Goal: Task Accomplishment & Management: Use online tool/utility

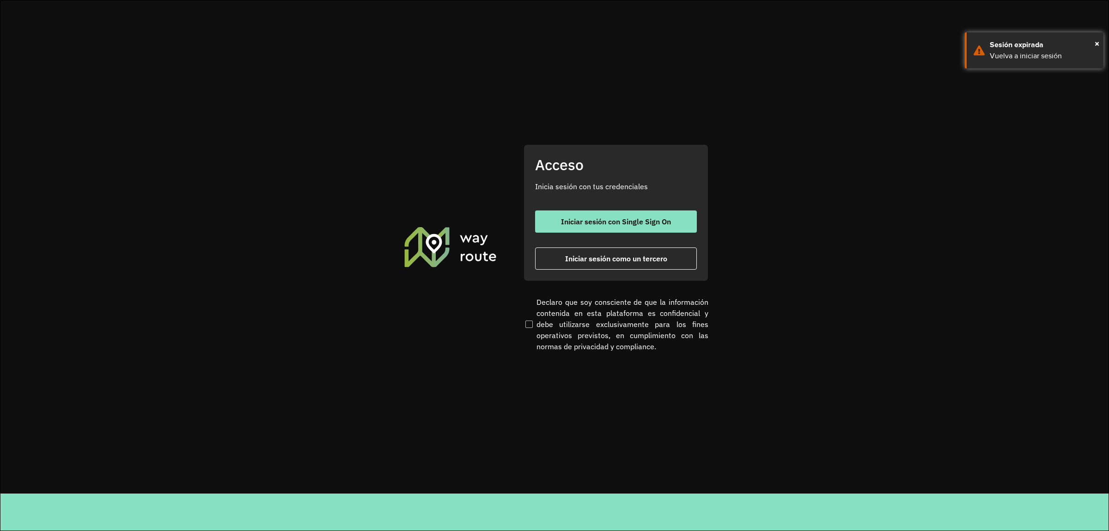
click at [582, 269] on div "Acceso Inicia sesión con tus credenciales Iniciar sesión con Single Sign On Ini…" at bounding box center [616, 212] width 185 height 137
click at [581, 261] on span "Iniciar sesión como un tercero" at bounding box center [616, 258] width 102 height 7
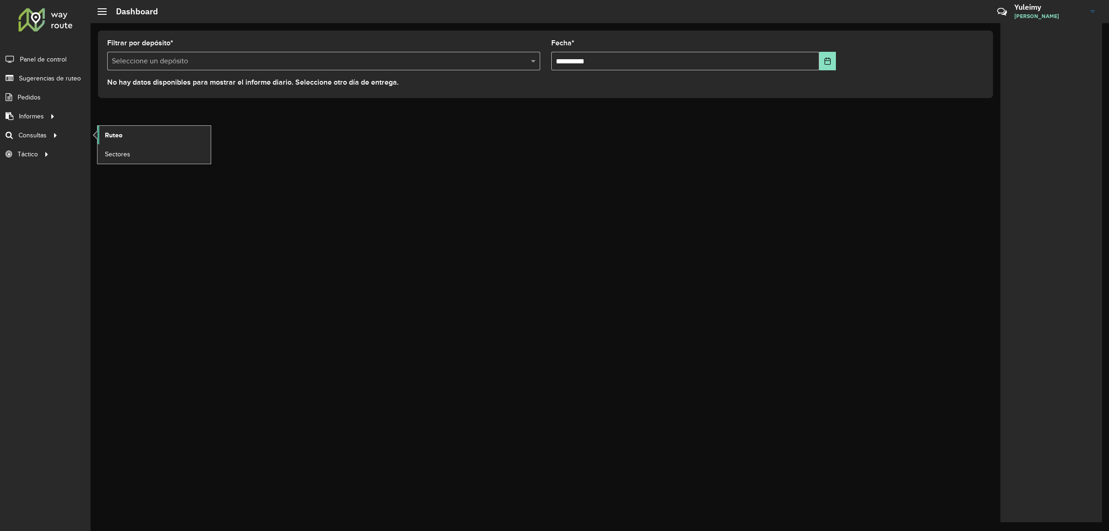
click at [114, 132] on span "Ruteo" at bounding box center [114, 135] width 18 height 10
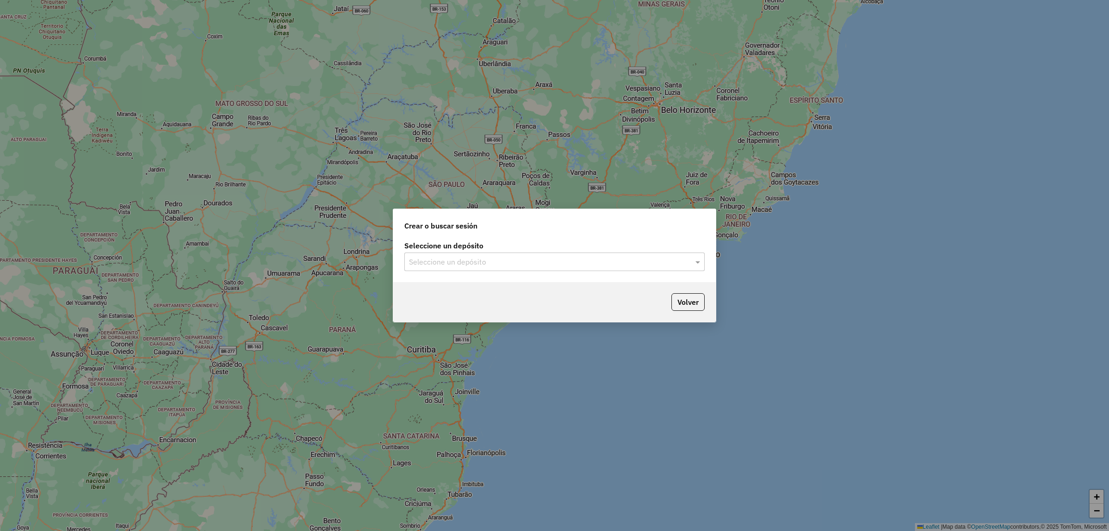
click at [511, 272] on div "Seleccione un depósito Seleccione un depósito" at bounding box center [554, 259] width 323 height 43
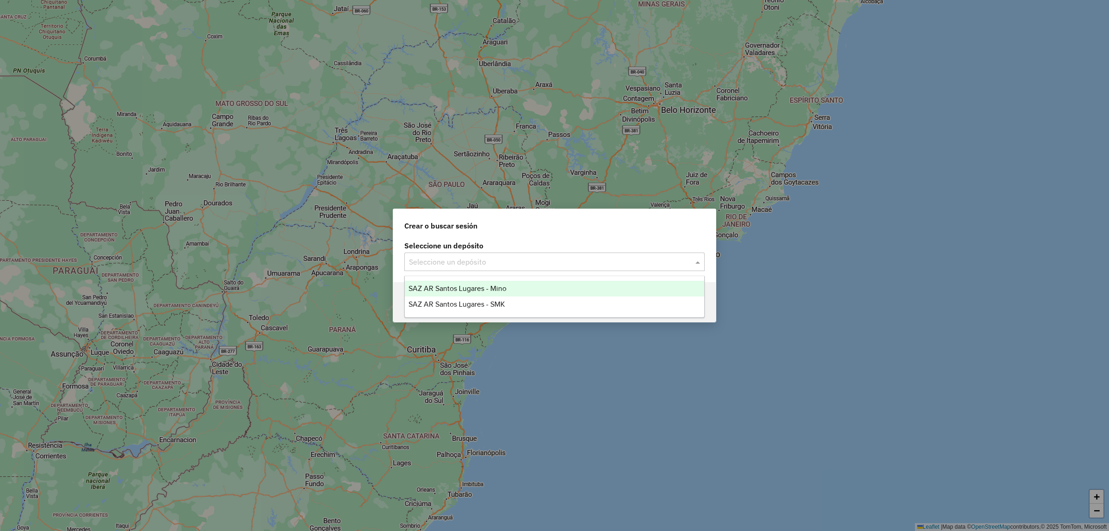
click at [501, 267] on div "Seleccione un depósito" at bounding box center [554, 261] width 300 height 18
click at [488, 294] on div "SAZ AR Santos Lugares - Mino" at bounding box center [555, 289] width 300 height 16
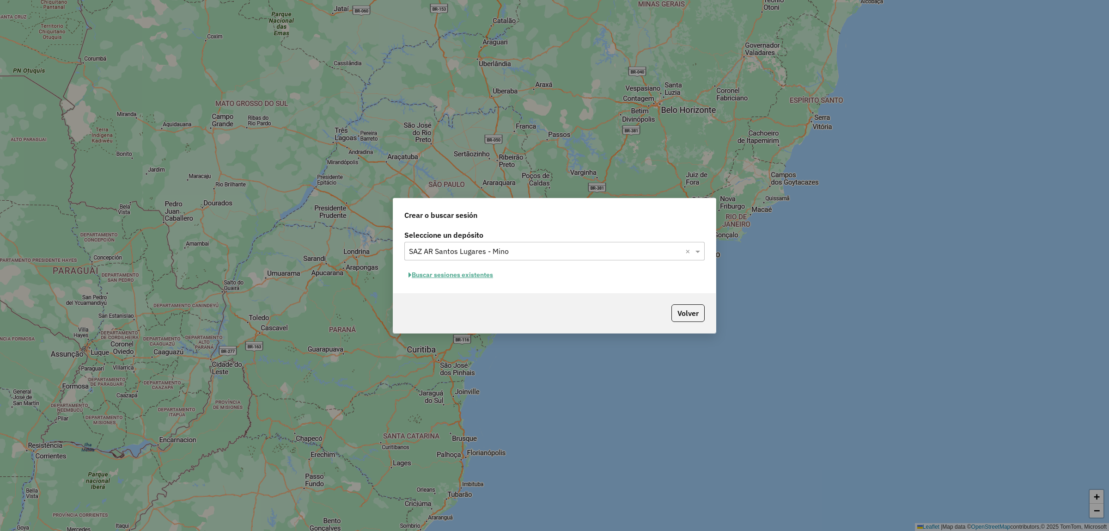
click at [477, 274] on button "Buscar sesiones existentes" at bounding box center [450, 275] width 93 height 14
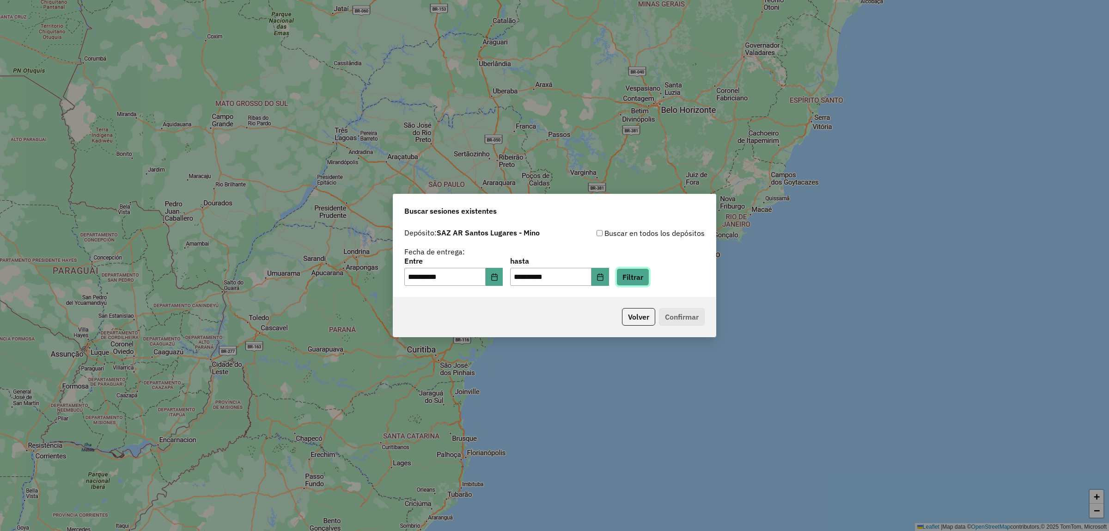
click at [631, 278] on button "Filtrar" at bounding box center [633, 277] width 33 height 18
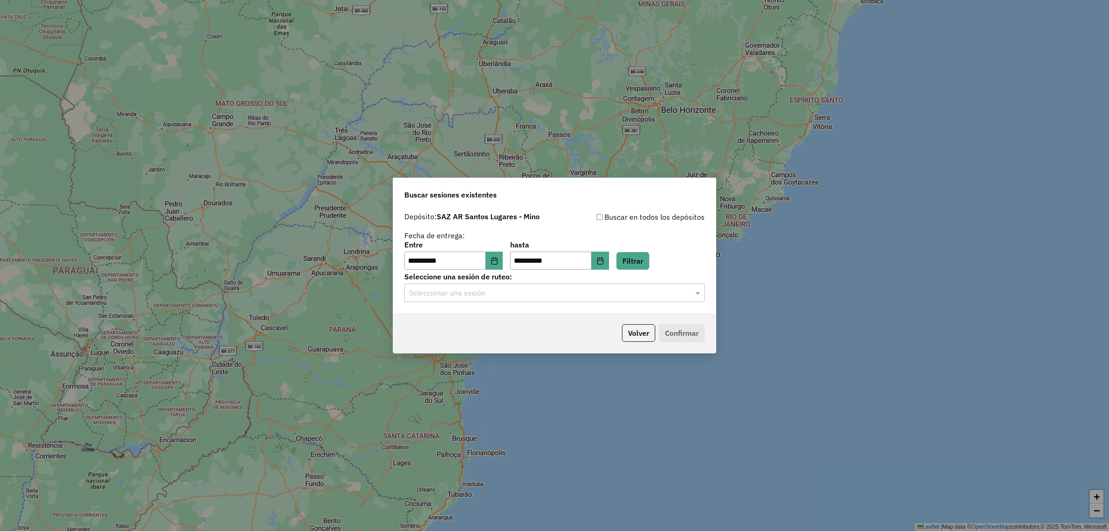
click at [545, 302] on div "Seleccionar una sesión" at bounding box center [554, 292] width 300 height 18
click at [528, 322] on div "1288196 - 04/10/2025 17:52" at bounding box center [555, 320] width 300 height 16
click at [681, 331] on button "Confirmar" at bounding box center [682, 333] width 46 height 18
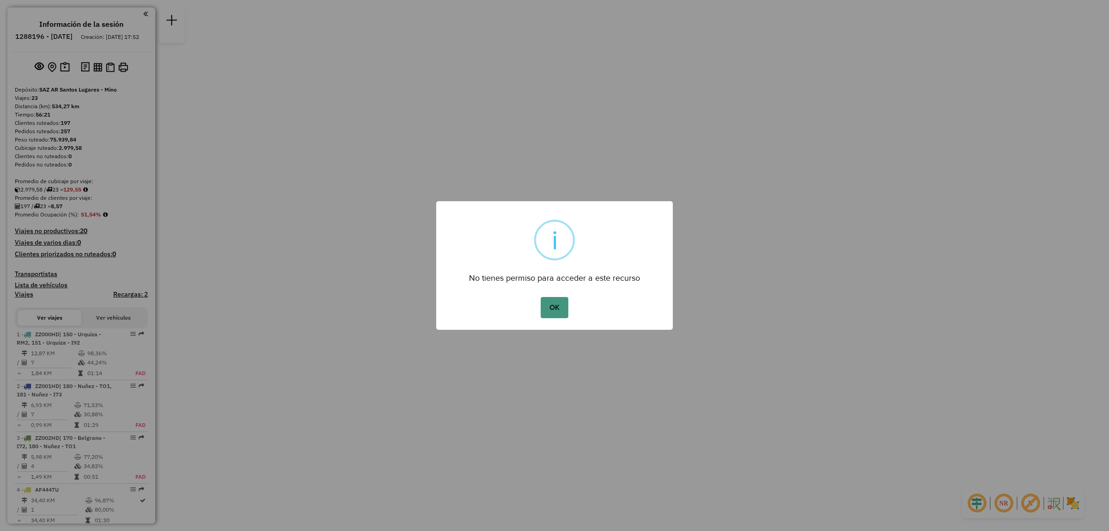
click at [553, 309] on button "OK" at bounding box center [554, 307] width 27 height 21
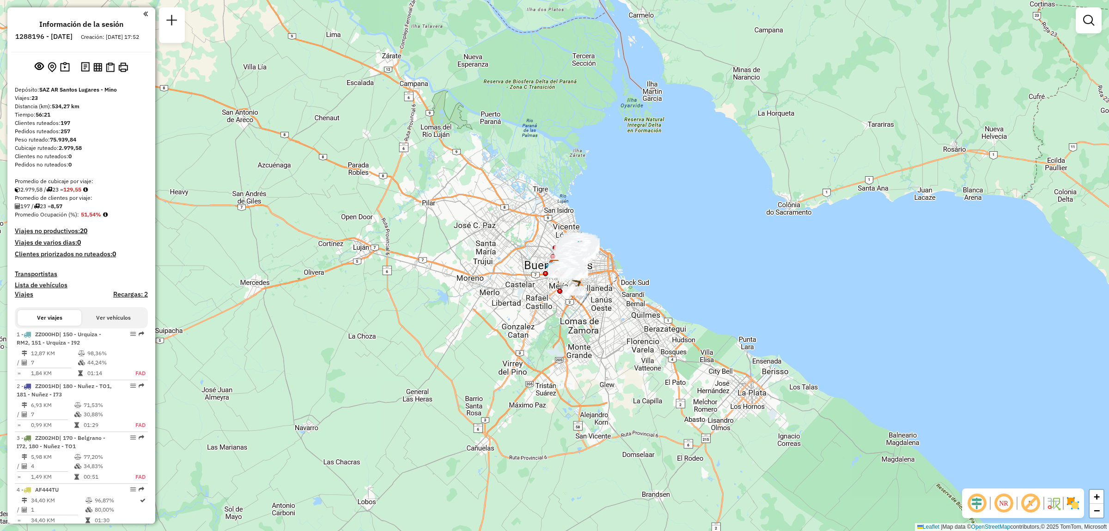
click at [1091, 7] on div at bounding box center [1089, 20] width 26 height 26
click at [1091, 12] on link at bounding box center [1089, 20] width 18 height 18
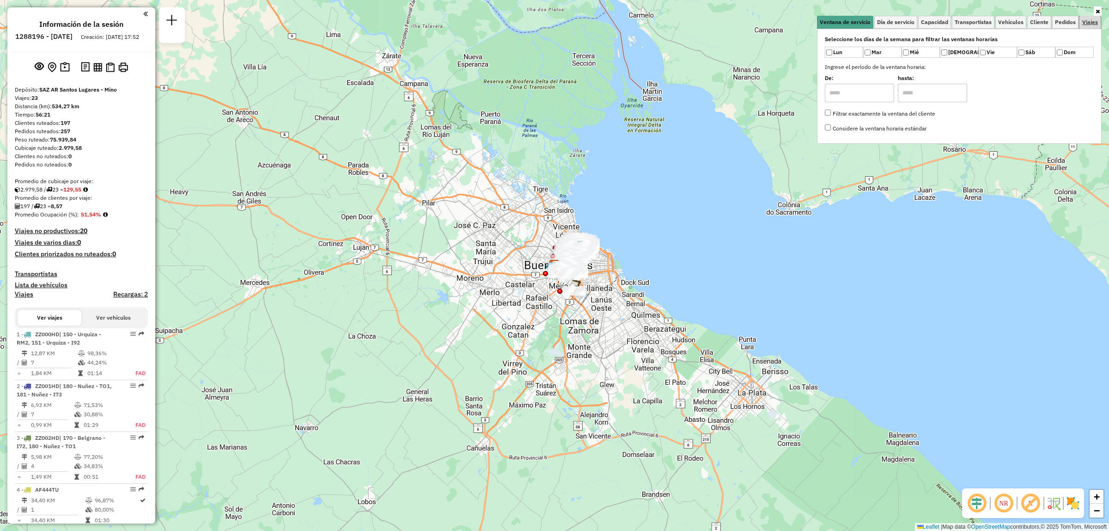
click at [1091, 16] on link "Viajes" at bounding box center [1090, 22] width 21 height 13
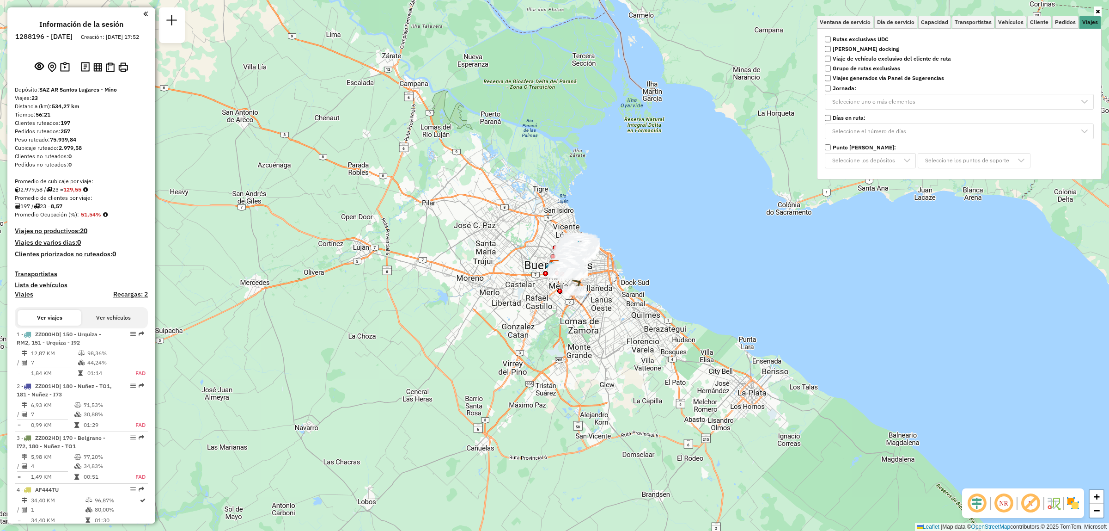
click at [878, 38] on strong "Rutas exclusivas UDC" at bounding box center [861, 39] width 56 height 8
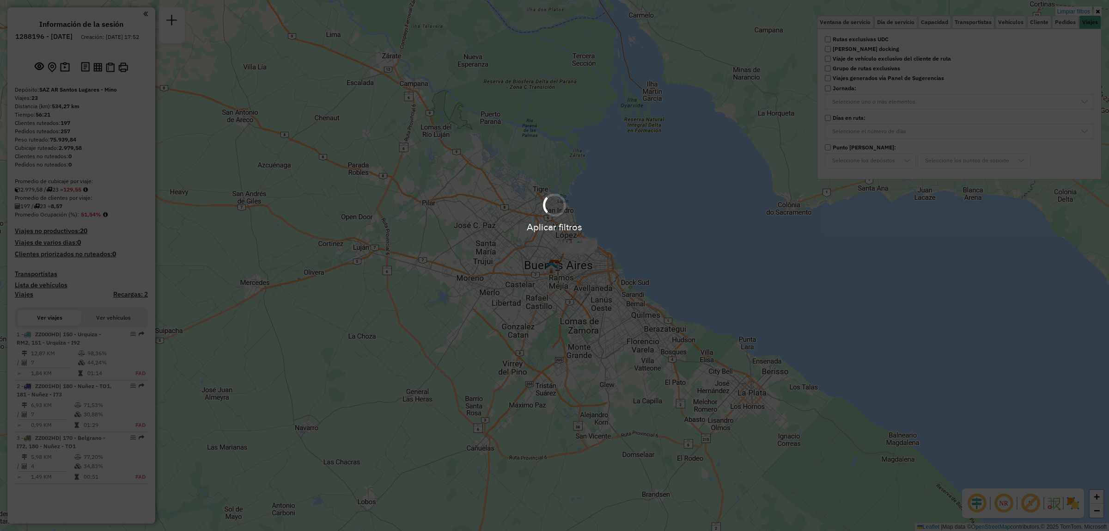
click at [625, 216] on div "Limpiar filtros Ventana de servicio Día de servicio Capacidad Transportistas Ve…" at bounding box center [554, 265] width 1109 height 531
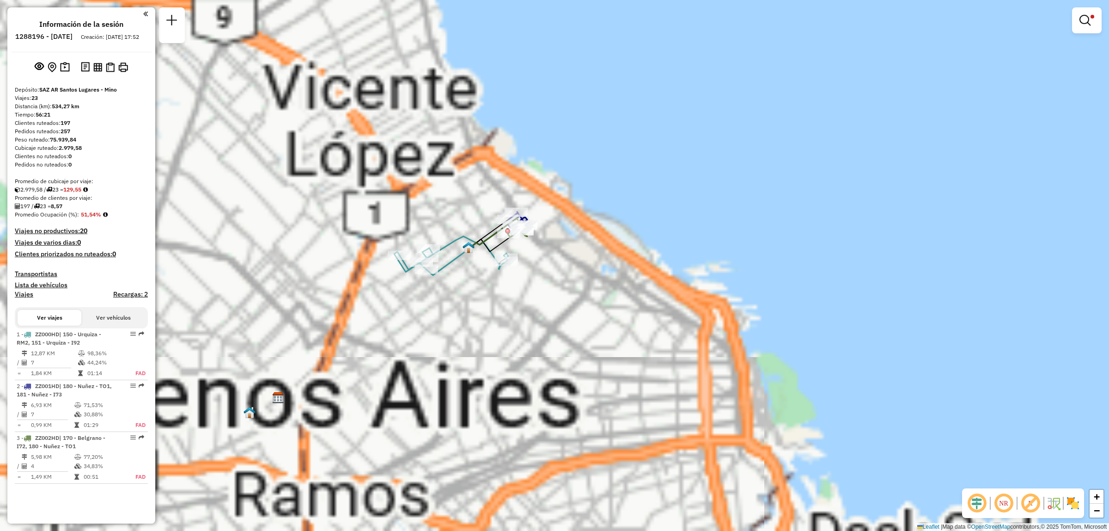
drag, startPoint x: 544, startPoint y: 267, endPoint x: 585, endPoint y: 269, distance: 41.2
click at [585, 269] on div "Limpiar filtros Ventana de servicio Día de servicio Capacidad Transportistas Ve…" at bounding box center [554, 265] width 1109 height 531
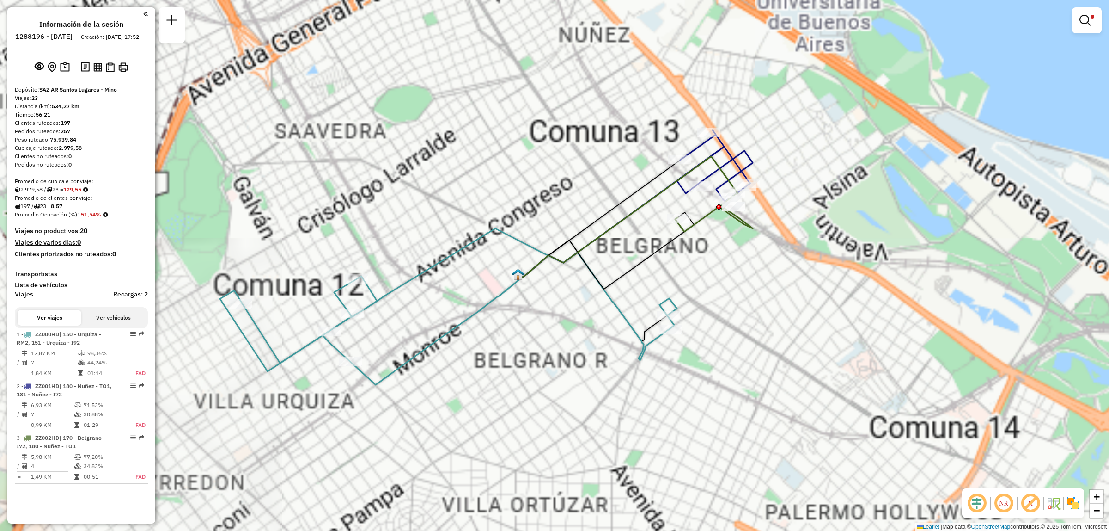
drag, startPoint x: 529, startPoint y: 278, endPoint x: 625, endPoint y: 319, distance: 104.1
click at [625, 319] on div "Limpiar filtros Ventana de servicio Día de servicio Capacidad Transportistas Ve…" at bounding box center [554, 265] width 1109 height 531
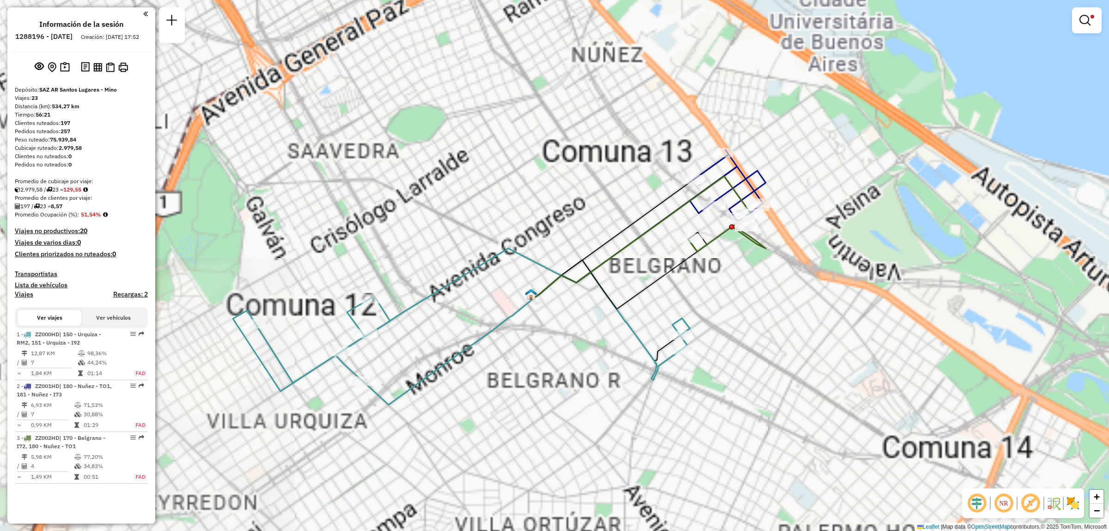
drag, startPoint x: 604, startPoint y: 375, endPoint x: 545, endPoint y: 398, distance: 62.7
click at [545, 398] on div "Limpiar filtros Ventana de servicio Día de servicio Capacidad Transportistas Ve…" at bounding box center [554, 265] width 1109 height 531
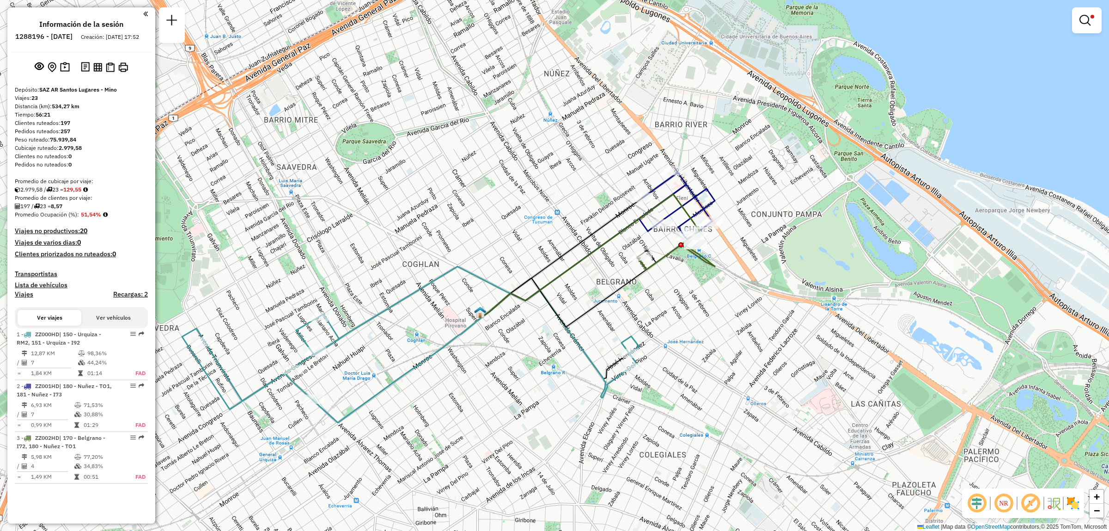
drag, startPoint x: 634, startPoint y: 318, endPoint x: 548, endPoint y: 424, distance: 136.4
click at [548, 423] on div "Limpiar filtros Ventana de servicio Día de servicio Capacidad Transportistas Ve…" at bounding box center [554, 265] width 1109 height 531
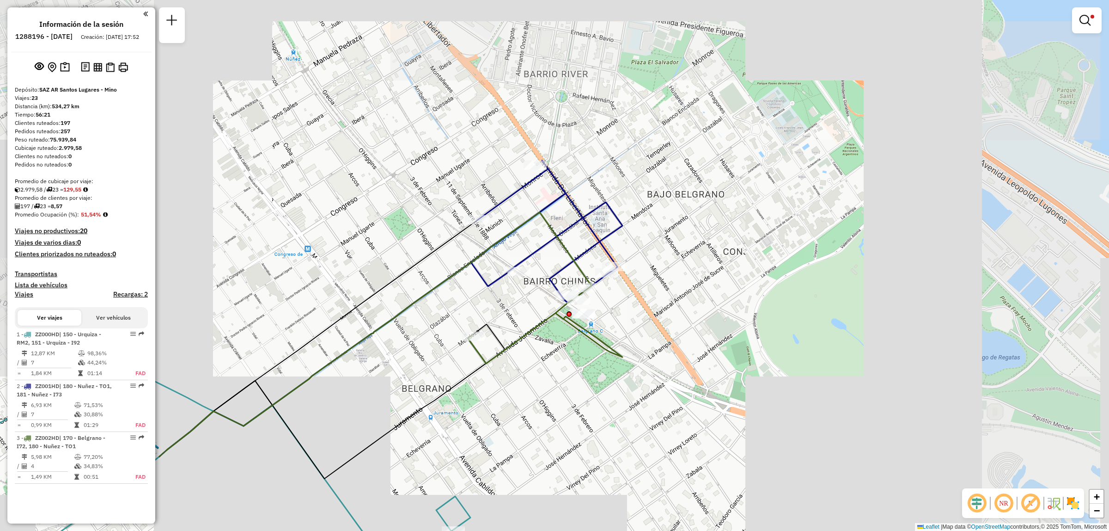
drag, startPoint x: 487, startPoint y: 361, endPoint x: 619, endPoint y: 221, distance: 192.6
click at [618, 297] on icon at bounding box center [545, 330] width 155 height 67
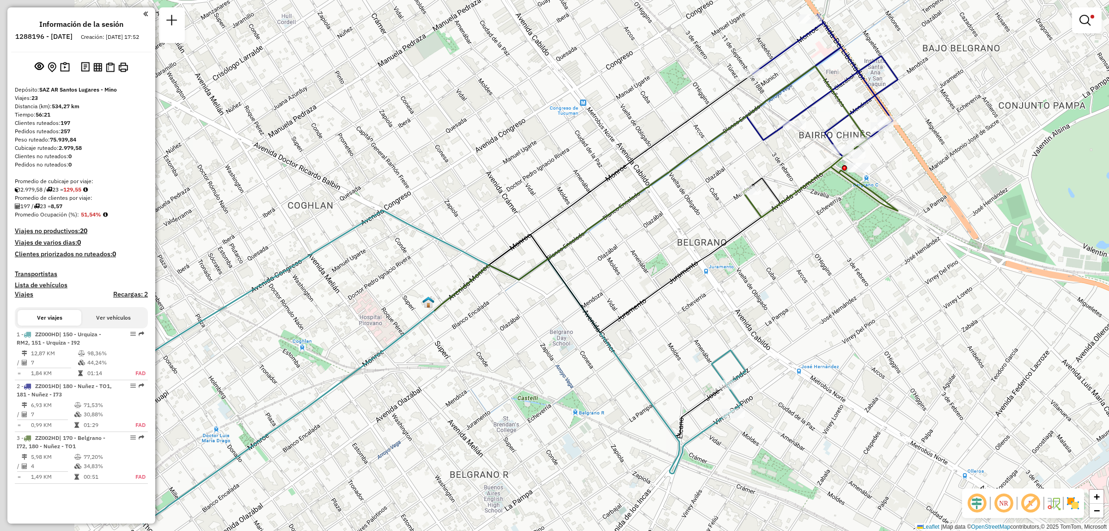
drag, startPoint x: 586, startPoint y: 304, endPoint x: 750, endPoint y: 289, distance: 164.8
click at [742, 289] on div "Limpiar filtros Ventana de servicio Día de servicio Capacidad Transportistas Ve…" at bounding box center [554, 265] width 1109 height 531
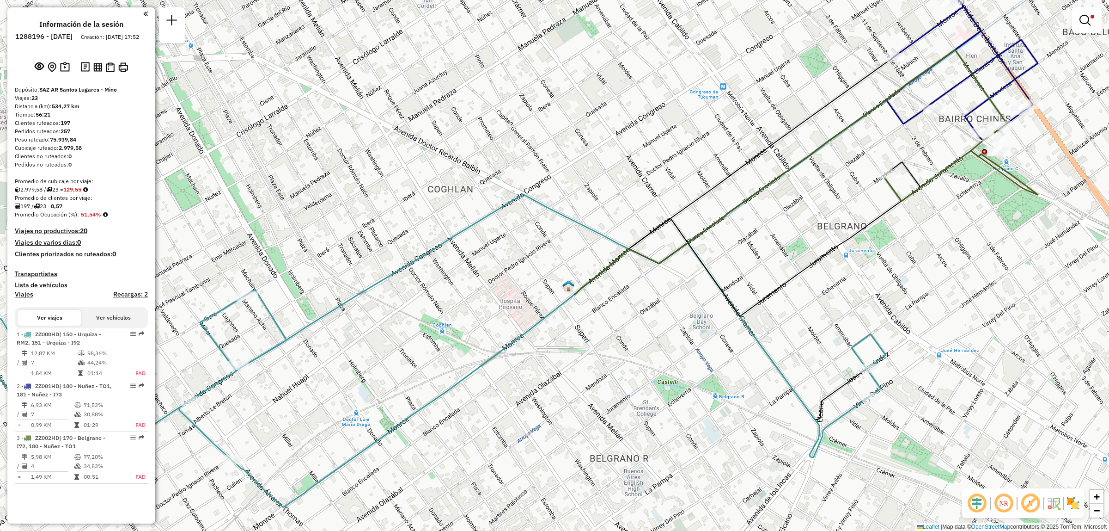
drag, startPoint x: 726, startPoint y: 328, endPoint x: 777, endPoint y: 322, distance: 51.7
click at [777, 322] on div "Limpiar filtros Ventana de servicio Día de servicio Capacidad Transportistas Ve…" at bounding box center [554, 265] width 1109 height 531
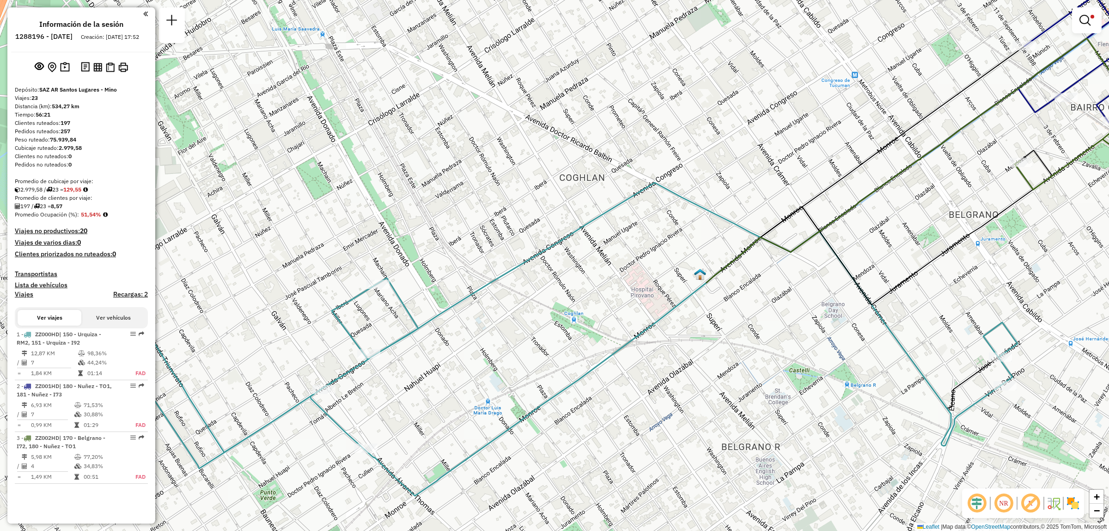
drag, startPoint x: 684, startPoint y: 380, endPoint x: 934, endPoint y: 276, distance: 270.4
click at [934, 276] on div "Limpiar filtros Ventana de servicio Día de servicio Capacidad Transportistas Ve…" at bounding box center [554, 265] width 1109 height 531
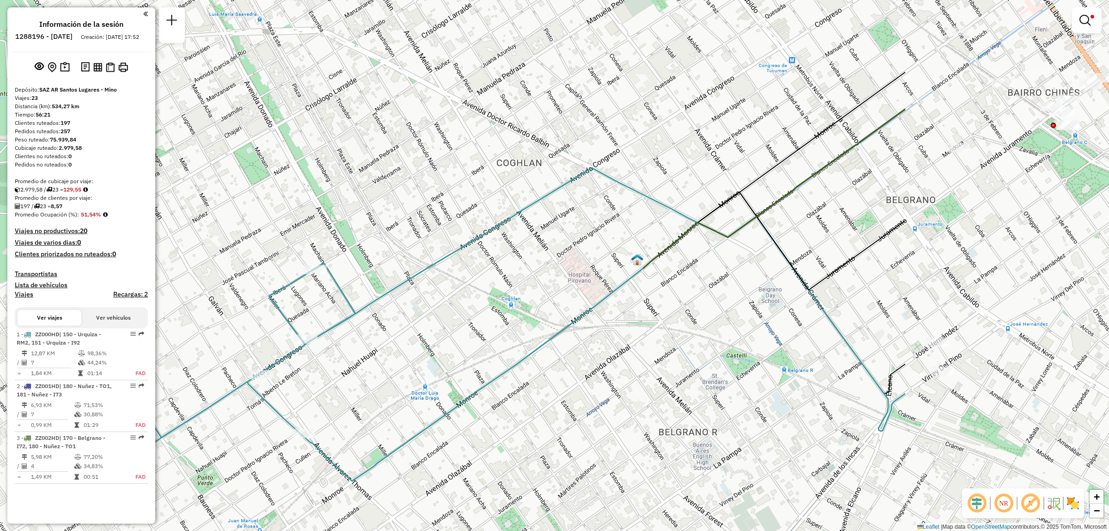
drag, startPoint x: 692, startPoint y: 256, endPoint x: 197, endPoint y: 400, distance: 515.7
click at [253, 382] on div "Limpiar filtros Ventana de servicio Día de servicio Capacidad Transportistas Ve…" at bounding box center [554, 265] width 1109 height 531
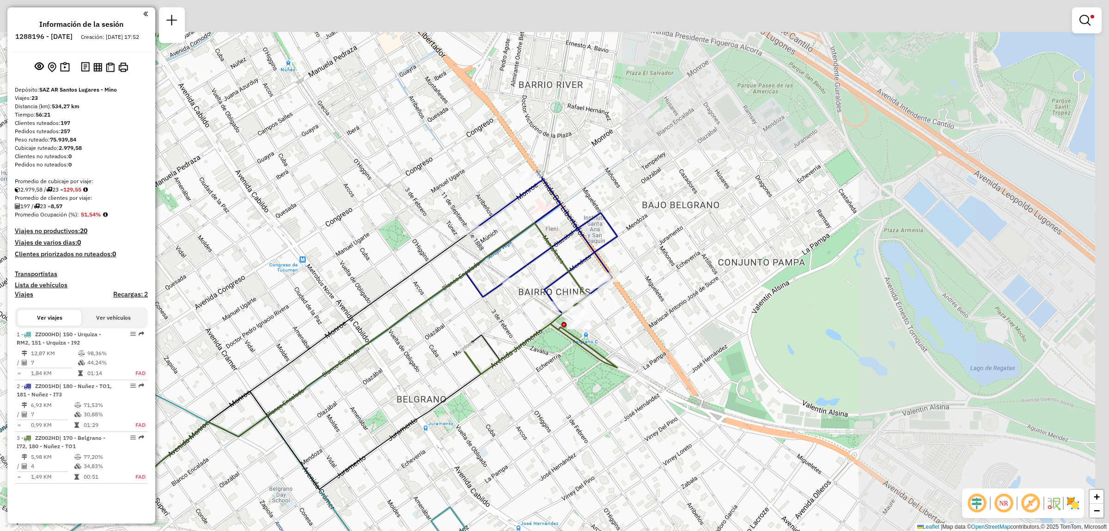
drag, startPoint x: 787, startPoint y: 315, endPoint x: 422, endPoint y: 488, distance: 403.6
click at [424, 488] on div "Limpiar filtros Ventana de servicio Día de servicio Capacidad Transportistas Ve…" at bounding box center [554, 265] width 1109 height 531
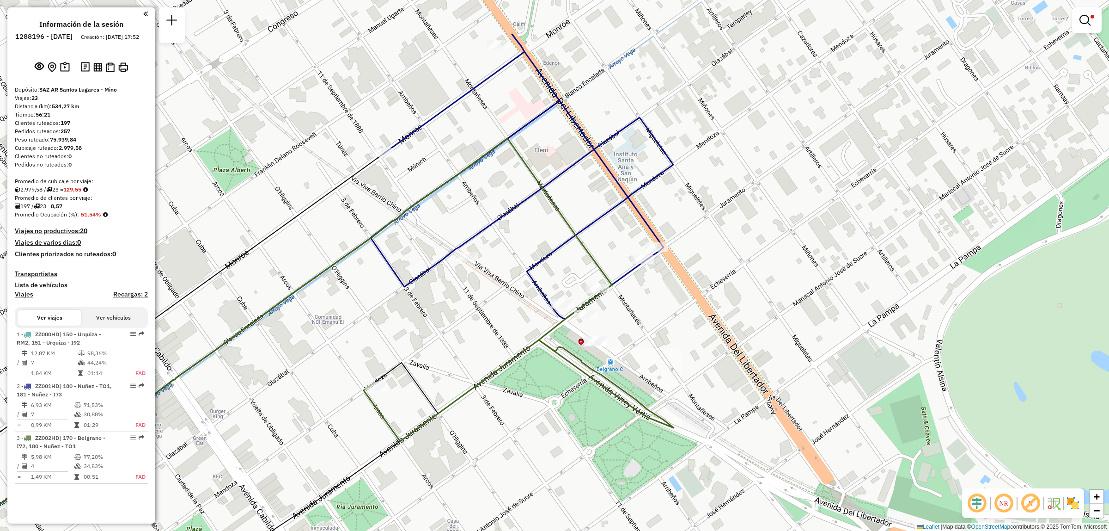
drag, startPoint x: 519, startPoint y: 352, endPoint x: 519, endPoint y: 403, distance: 50.4
click at [519, 403] on div "Limpiar filtros Ventana de servicio Día de servicio Capacidad Transportistas Ve…" at bounding box center [554, 265] width 1109 height 531
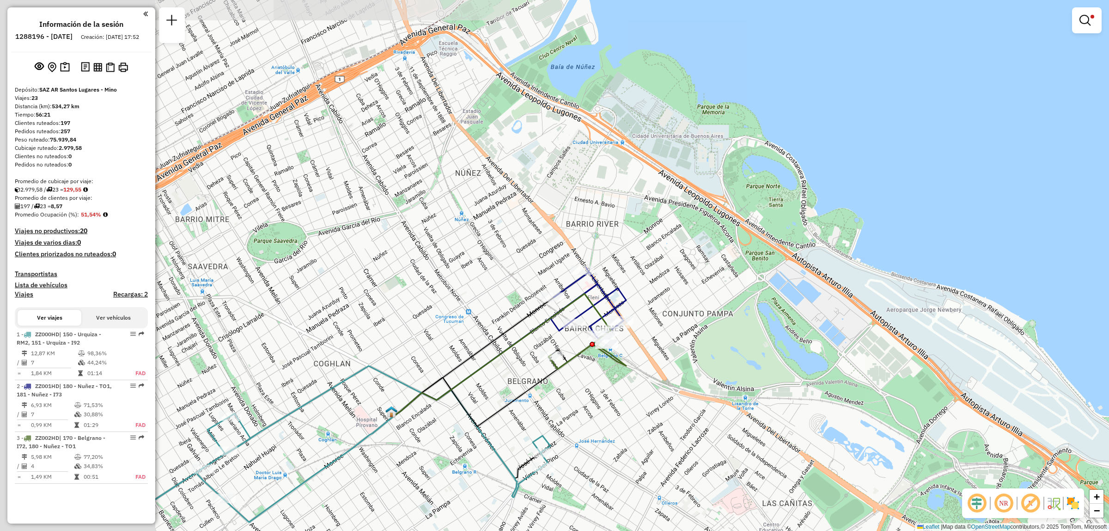
drag, startPoint x: 359, startPoint y: 402, endPoint x: 524, endPoint y: 389, distance: 165.5
click at [524, 389] on icon at bounding box center [481, 387] width 173 height 77
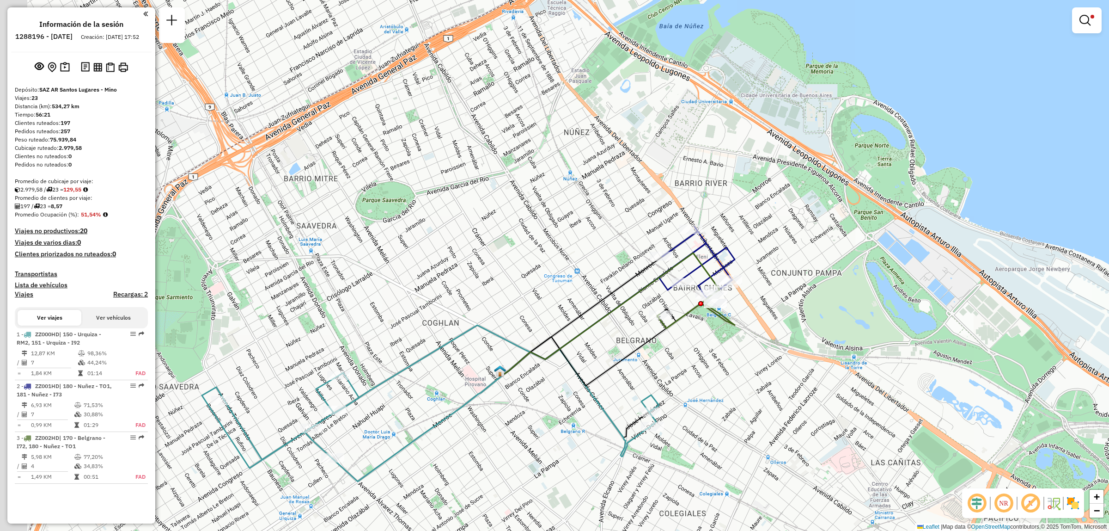
drag, startPoint x: 414, startPoint y: 445, endPoint x: 521, endPoint y: 406, distance: 114.2
click at [521, 406] on div "Limpiar filtros Ventana de servicio Día de servicio Capacidad Transportistas Ve…" at bounding box center [554, 265] width 1109 height 531
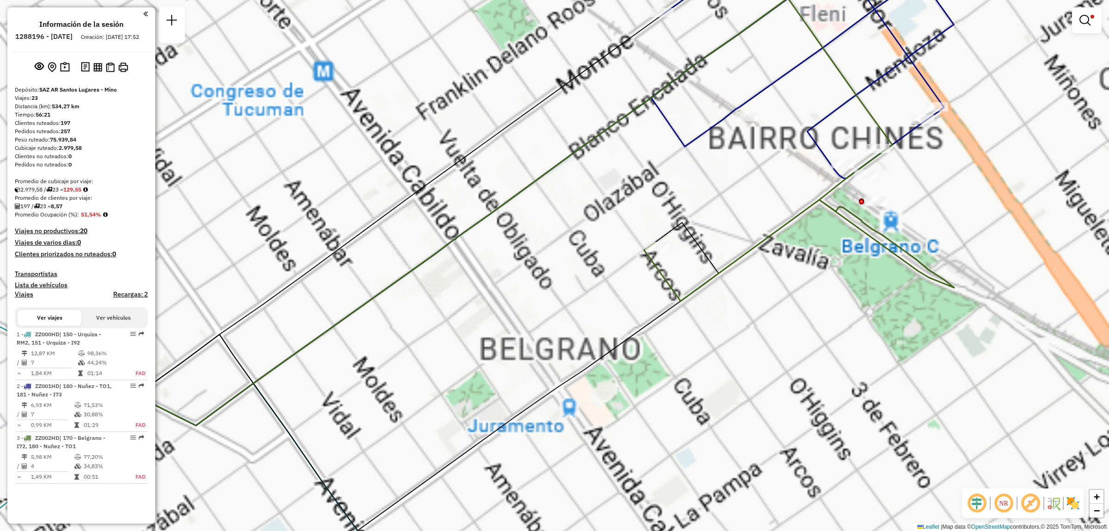
drag, startPoint x: 661, startPoint y: 326, endPoint x: 639, endPoint y: 428, distance: 103.7
click at [639, 428] on div "Limpiar filtros Ventana de servicio Día de servicio Capacidad Transportistas Ve…" at bounding box center [554, 265] width 1109 height 531
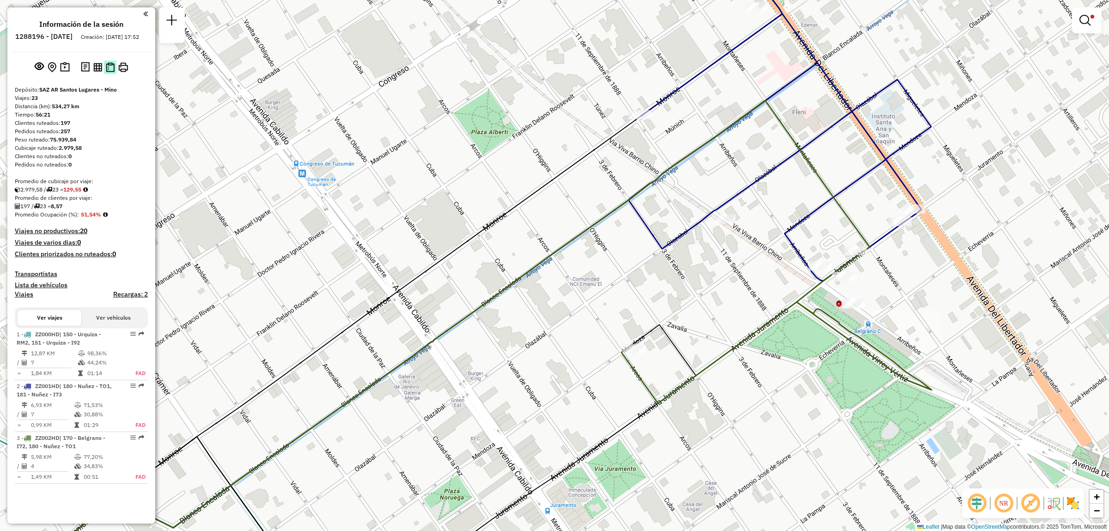
click at [112, 72] on img at bounding box center [110, 67] width 9 height 10
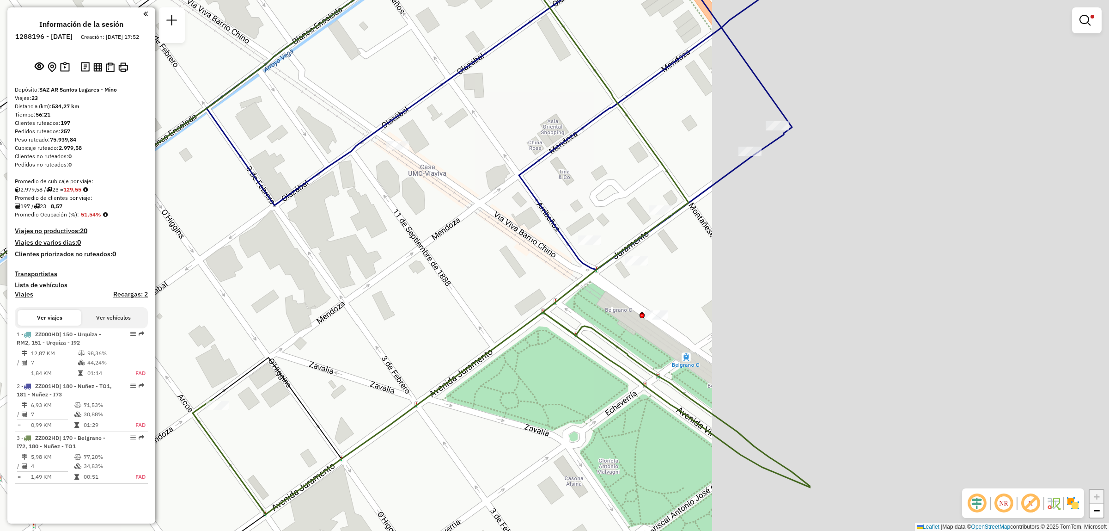
drag, startPoint x: 796, startPoint y: 323, endPoint x: 376, endPoint y: 377, distance: 423.6
click at [376, 377] on div "Limpiar filtros Ventana de servicio Día de servicio Capacidad Transportistas Ve…" at bounding box center [554, 265] width 1109 height 531
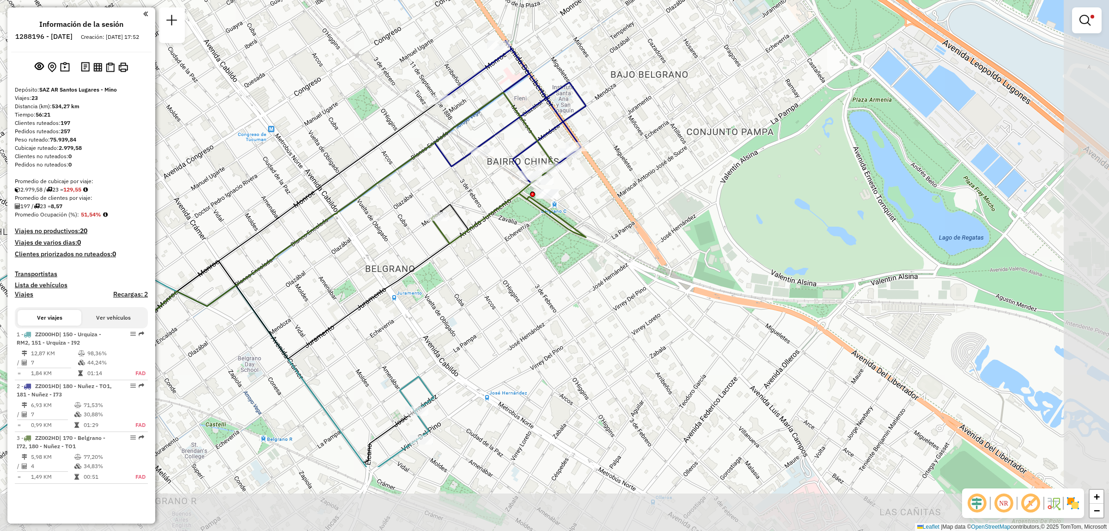
drag, startPoint x: 618, startPoint y: 334, endPoint x: 528, endPoint y: 220, distance: 145.1
click at [528, 220] on div "Limpiar filtros Ventana de servicio Día de servicio Capacidad Transportistas Ve…" at bounding box center [554, 265] width 1109 height 531
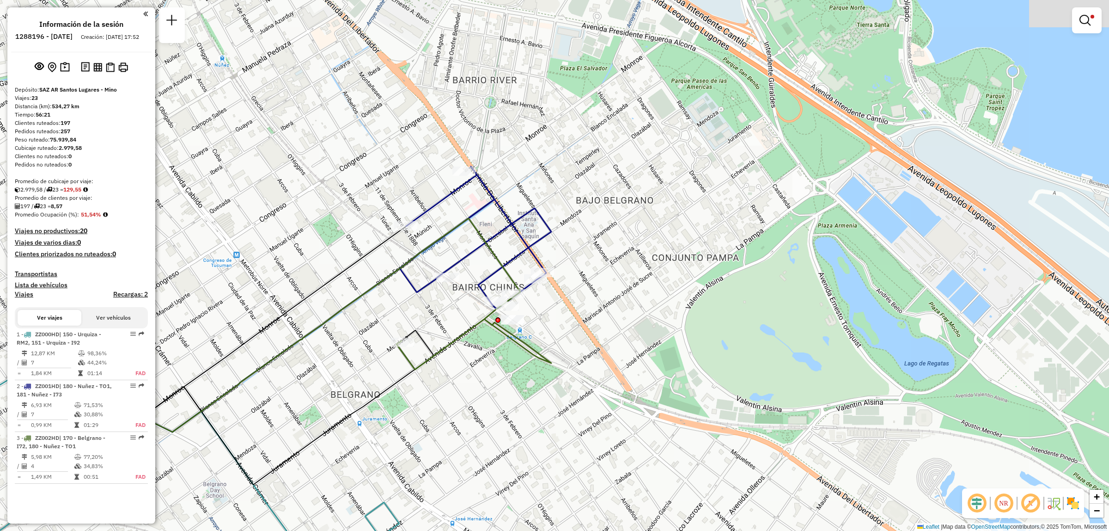
drag, startPoint x: 526, startPoint y: 213, endPoint x: 491, endPoint y: 339, distance: 130.4
click at [491, 339] on div "Limpiar filtros Ventana de servicio Día de servicio Capacidad Transportistas Ve…" at bounding box center [554, 265] width 1109 height 531
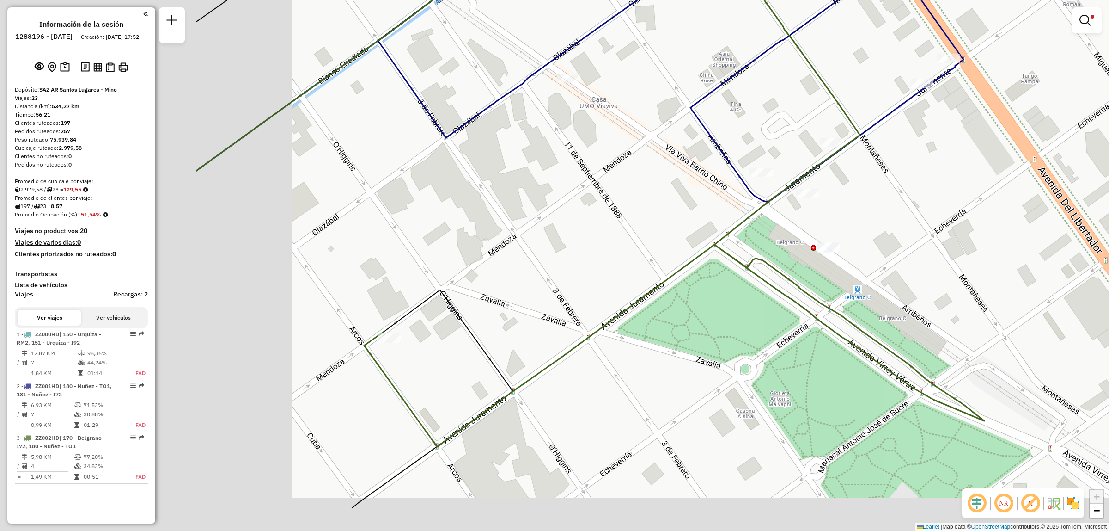
drag, startPoint x: 489, startPoint y: 314, endPoint x: 740, endPoint y: 245, distance: 260.3
click at [740, 245] on div "Limpiar filtros Ventana de servicio Día de servicio Capacidad Transportistas Ve…" at bounding box center [554, 265] width 1109 height 531
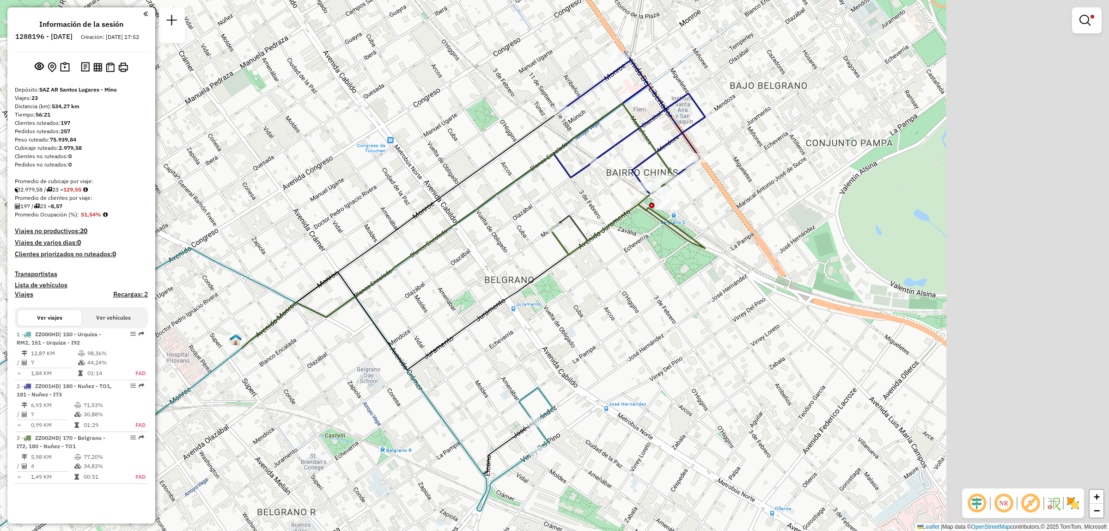
drag, startPoint x: 842, startPoint y: 269, endPoint x: 599, endPoint y: 259, distance: 243.8
click at [606, 263] on div "Limpiar filtros Ventana de servicio Día de servicio Capacidad Transportistas Ve…" at bounding box center [554, 265] width 1109 height 531
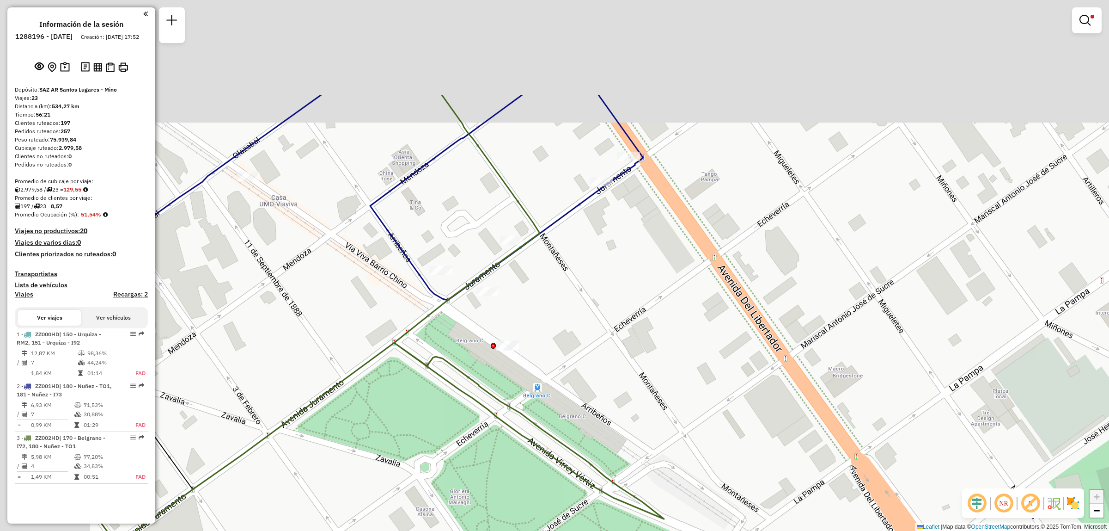
drag, startPoint x: 587, startPoint y: 254, endPoint x: 647, endPoint y: 377, distance: 136.8
click at [660, 385] on div "Limpiar filtros Ventana de servicio Día de servicio Capacidad Transportistas Ve…" at bounding box center [554, 265] width 1109 height 531
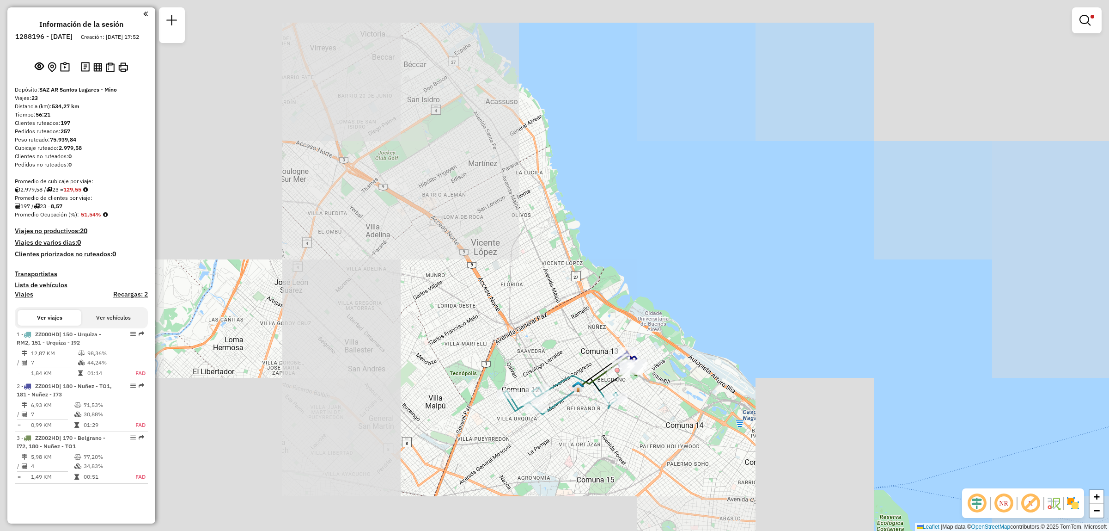
drag, startPoint x: 643, startPoint y: 394, endPoint x: 611, endPoint y: 392, distance: 32.4
click at [611, 392] on div "Limpiar filtros Ventana de servicio Día de servicio Capacidad Transportistas Ve…" at bounding box center [554, 265] width 1109 height 531
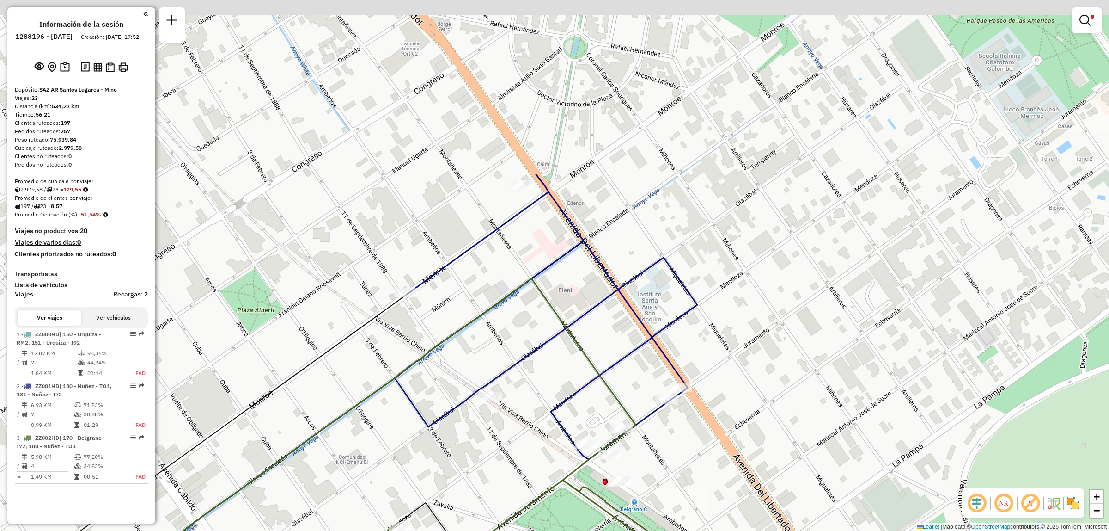
drag, startPoint x: 581, startPoint y: 300, endPoint x: 581, endPoint y: 357, distance: 56.4
click at [581, 357] on icon at bounding box center [332, 459] width 607 height 362
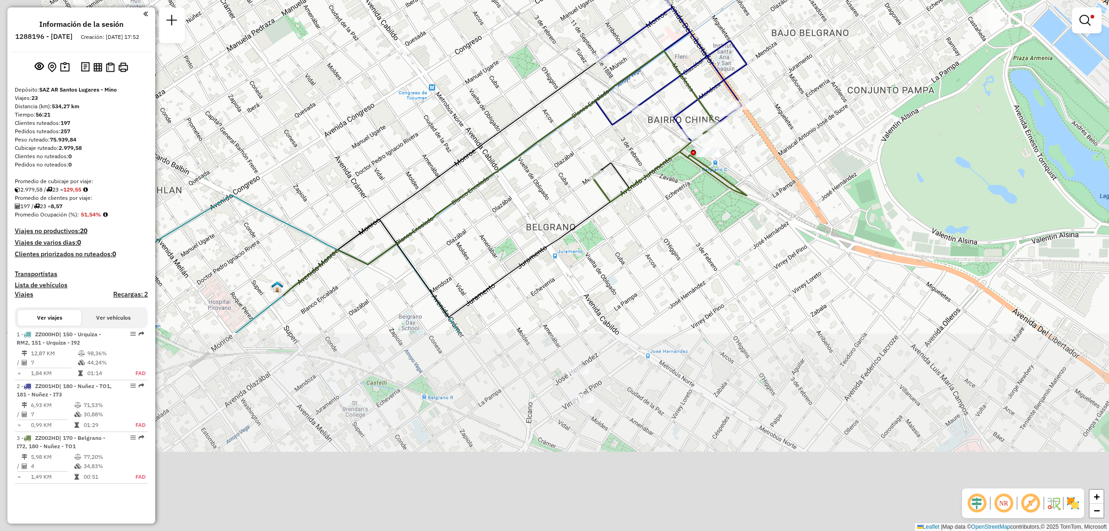
drag, startPoint x: 556, startPoint y: 437, endPoint x: 703, endPoint y: 170, distance: 304.7
click at [702, 170] on div "Limpiar filtros Ventana de servicio Día de servicio Capacidad Transportistas Ve…" at bounding box center [554, 265] width 1109 height 531
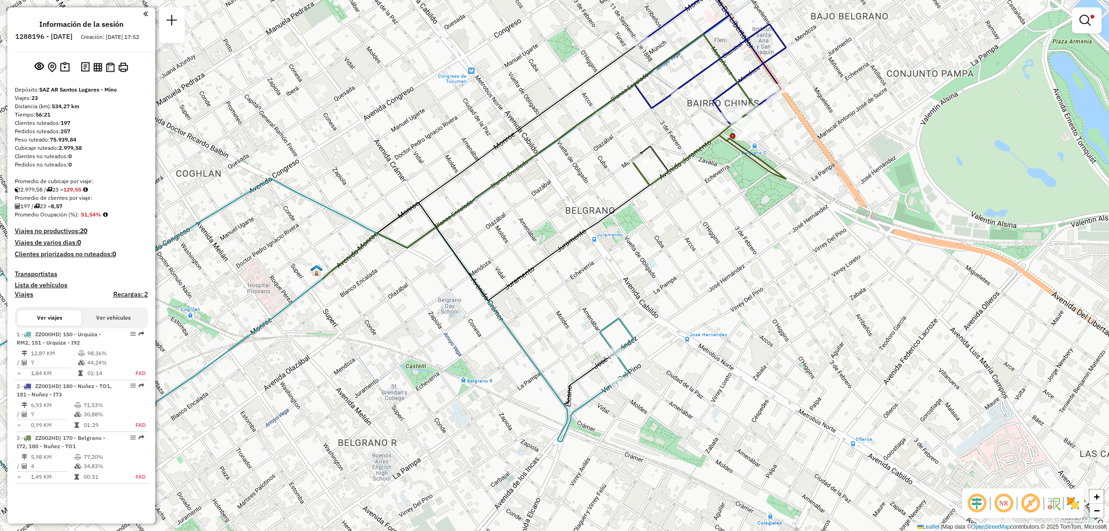
drag, startPoint x: 553, startPoint y: 296, endPoint x: 1017, endPoint y: 238, distance: 468.0
click at [1017, 238] on div "Limpiar filtros Ventana de servicio Día de servicio Capacidad Transportistas Ve…" at bounding box center [554, 265] width 1109 height 531
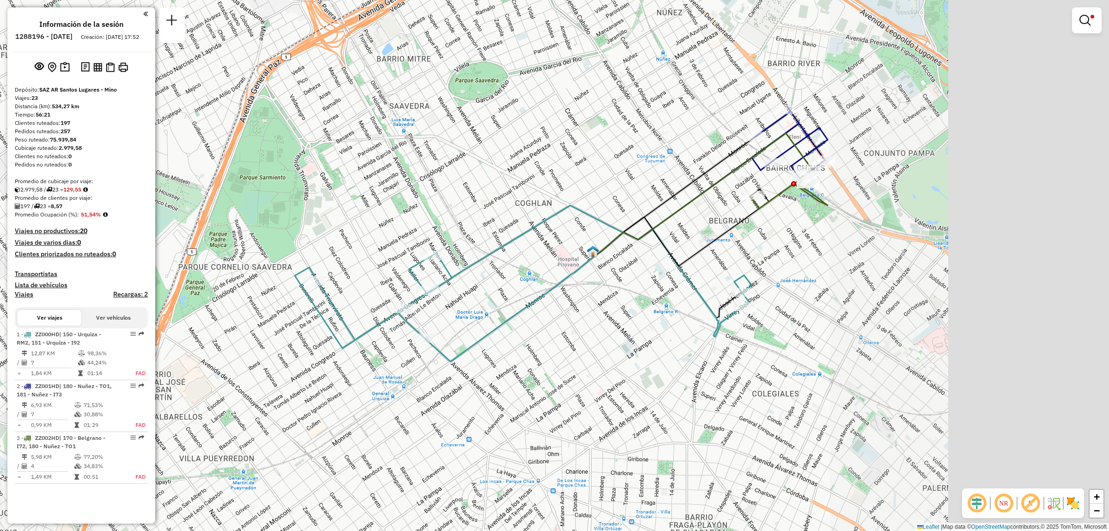
drag, startPoint x: 807, startPoint y: 255, endPoint x: 507, endPoint y: 273, distance: 301.0
click at [511, 273] on div "Limpiar filtros Ventana de servicio Día de servicio Capacidad Transportistas Ve…" at bounding box center [554, 265] width 1109 height 531
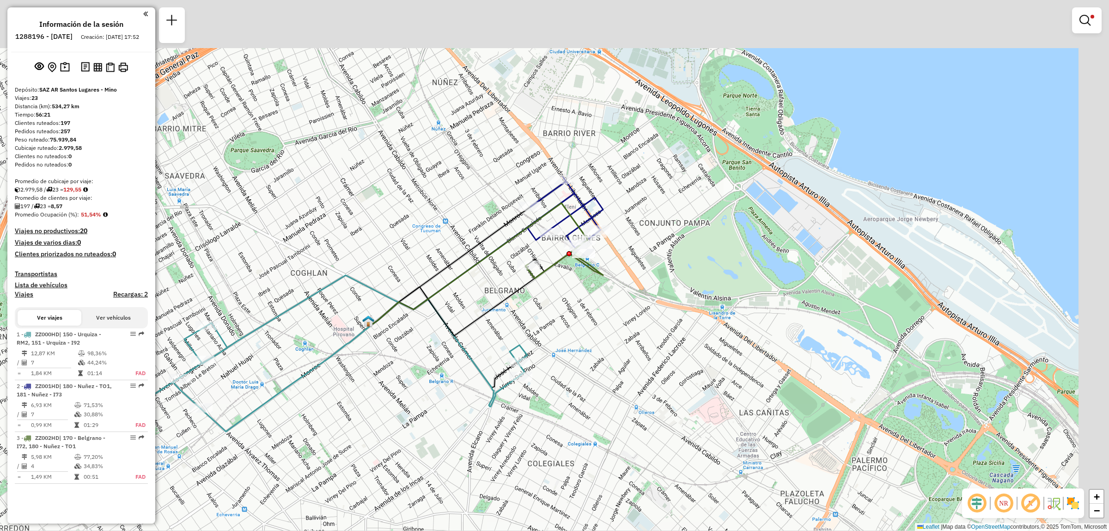
drag, startPoint x: 461, startPoint y: 318, endPoint x: 390, endPoint y: 367, distance: 86.9
click at [390, 367] on div "Limpiar filtros Ventana de servicio Día de servicio Capacidad Transportistas Ve…" at bounding box center [554, 265] width 1109 height 531
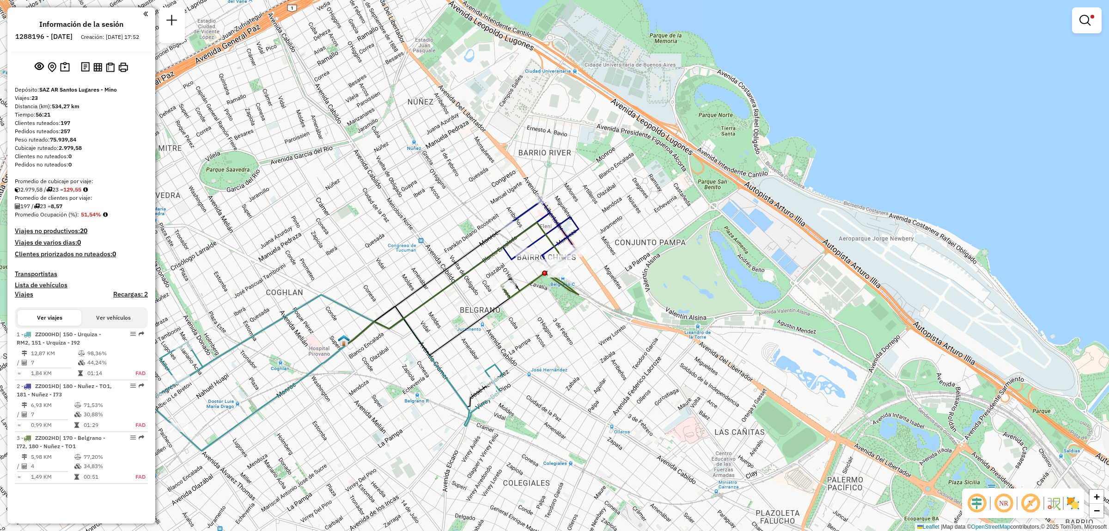
drag, startPoint x: 446, startPoint y: 285, endPoint x: 394, endPoint y: 209, distance: 91.4
click at [497, 227] on icon at bounding box center [455, 283] width 216 height 122
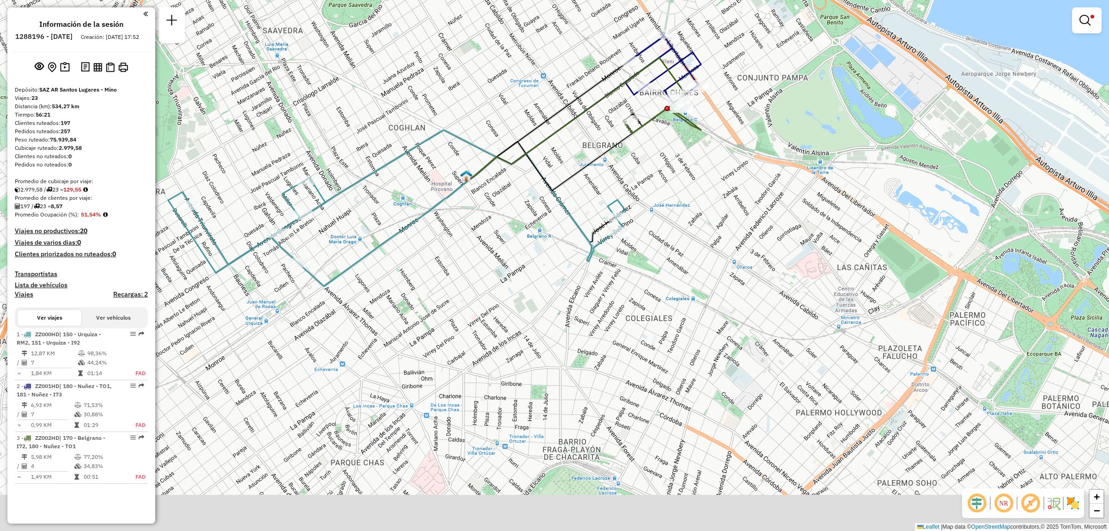
drag, startPoint x: 221, startPoint y: 281, endPoint x: 320, endPoint y: 156, distance: 159.5
click at [320, 156] on div "Limpiar filtros Ventana de servicio Día de servicio Capacidad Transportistas Ve…" at bounding box center [554, 265] width 1109 height 531
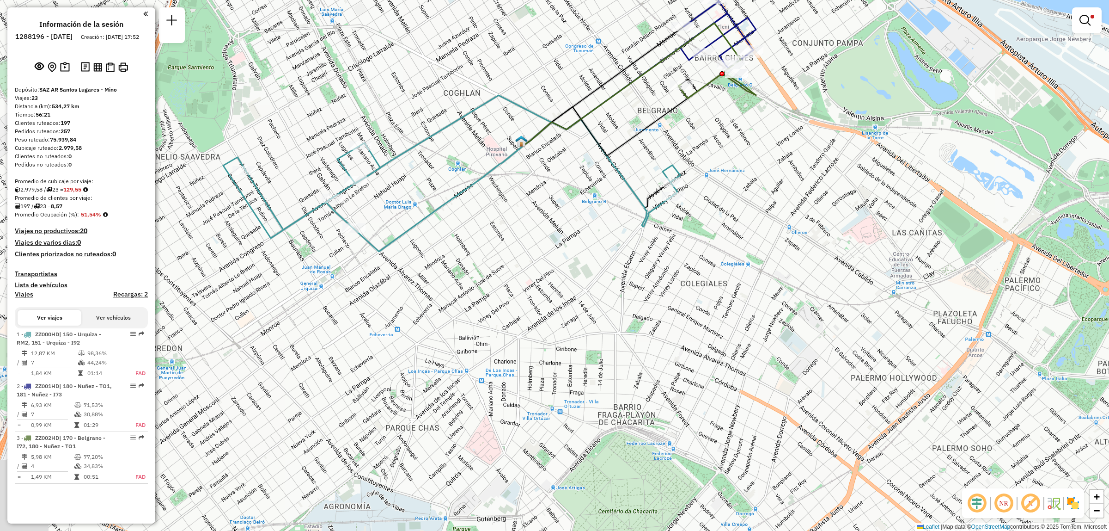
drag, startPoint x: 212, startPoint y: 232, endPoint x: 282, endPoint y: 197, distance: 78.3
click at [269, 202] on icon at bounding box center [451, 166] width 457 height 143
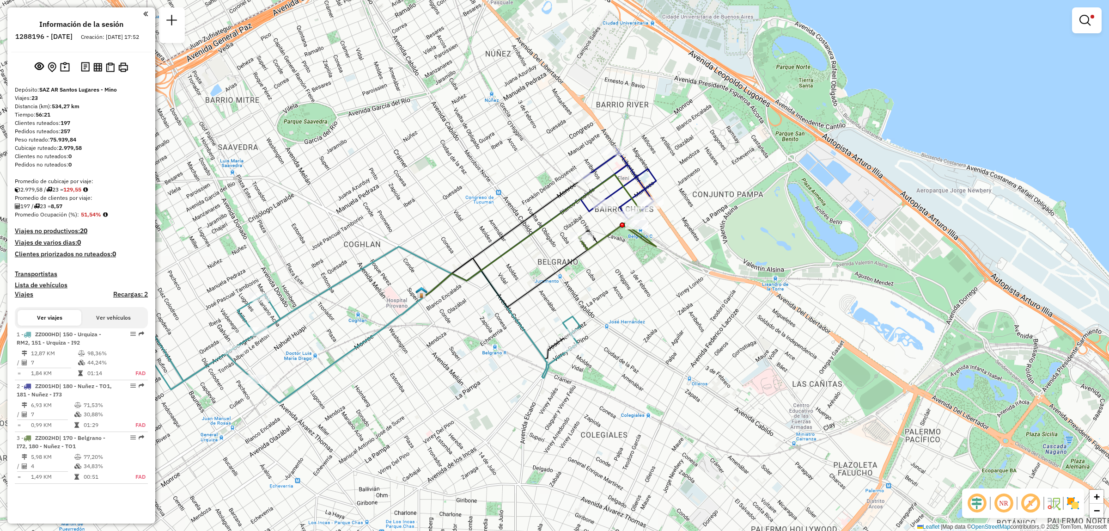
drag, startPoint x: 757, startPoint y: 76, endPoint x: 640, endPoint y: 231, distance: 194.0
click at [648, 231] on div "Ruta 3 - Placa ZZ002HD 0000537522 - [PERSON_NAME] filtros Ventana de servicio D…" at bounding box center [554, 265] width 1109 height 531
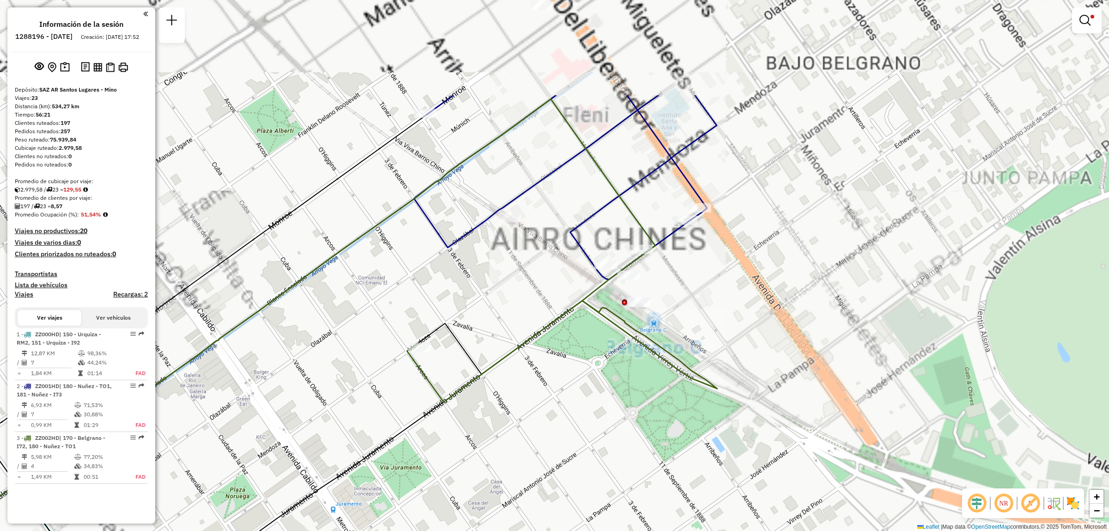
drag, startPoint x: 678, startPoint y: 179, endPoint x: 666, endPoint y: 331, distance: 153.0
click at [666, 331] on div "Limpiar filtros Ventana de servicio Día de servicio Capacidad Transportistas Ve…" at bounding box center [554, 265] width 1109 height 531
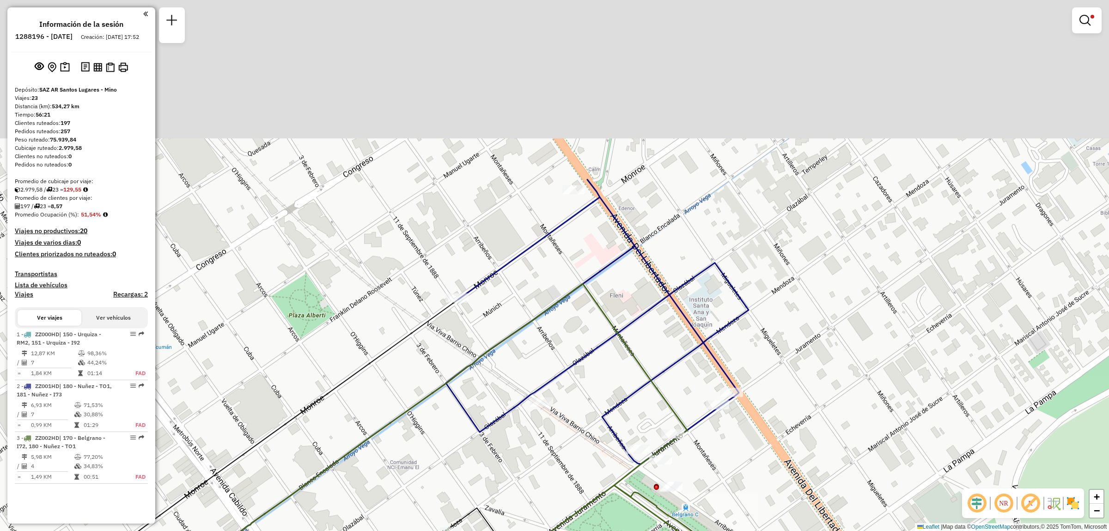
drag, startPoint x: 475, startPoint y: 144, endPoint x: 507, endPoint y: 324, distance: 183.1
click at [507, 324] on div "Limpiar filtros Ventana de servicio Día de servicio Capacidad Transportistas Ve…" at bounding box center [554, 265] width 1109 height 531
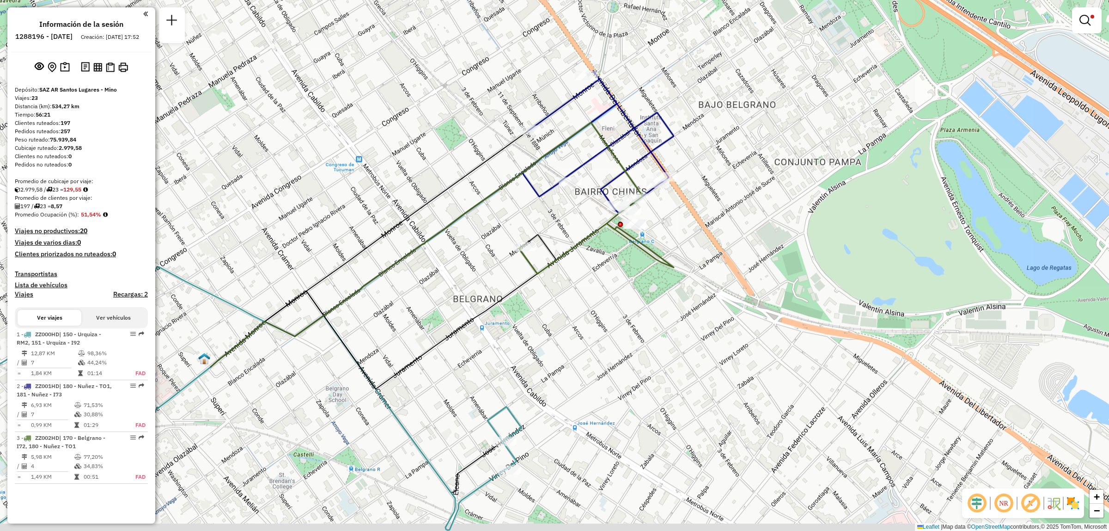
drag, startPoint x: 569, startPoint y: 269, endPoint x: 570, endPoint y: 244, distance: 24.5
click at [570, 246] on icon at bounding box center [596, 240] width 155 height 67
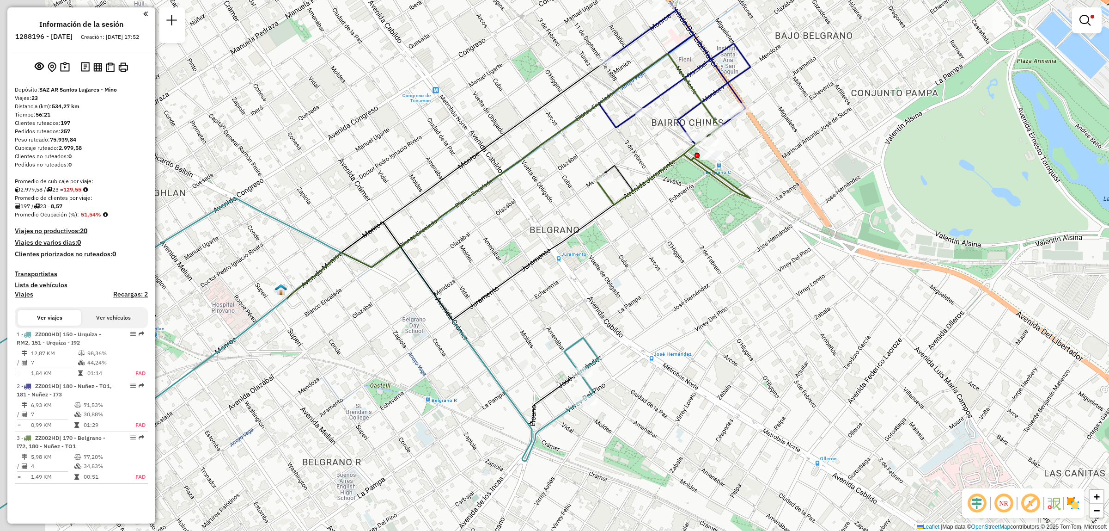
drag, startPoint x: 585, startPoint y: 247, endPoint x: 703, endPoint y: 156, distance: 148.9
click at [687, 167] on div "Limpiar filtros Ventana de servicio Día de servicio Capacidad Transportistas Ve…" at bounding box center [554, 265] width 1109 height 531
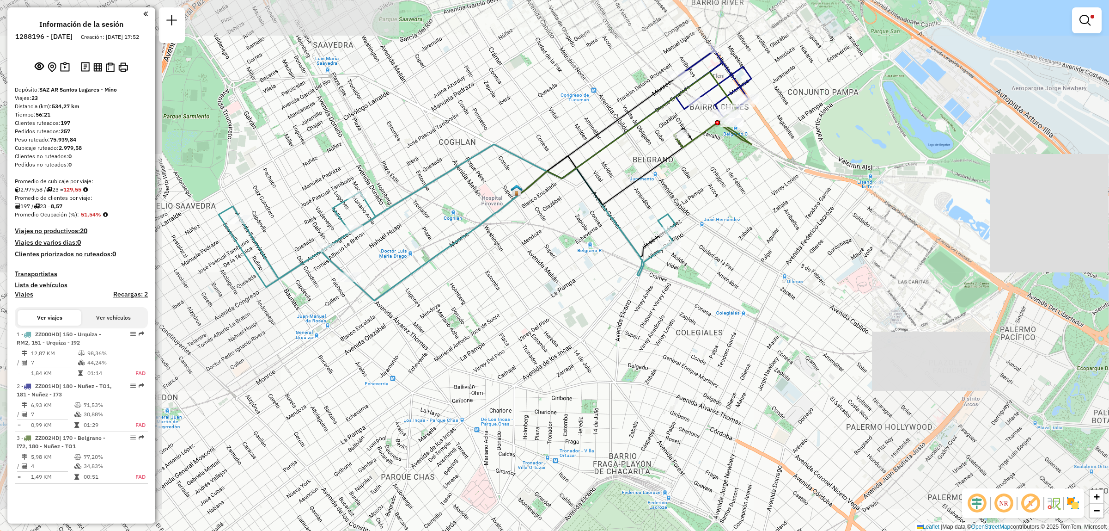
click at [630, 234] on div "Limpiar filtros Ventana de servicio Día de servicio Capacidad Transportistas Ve…" at bounding box center [554, 265] width 1109 height 531
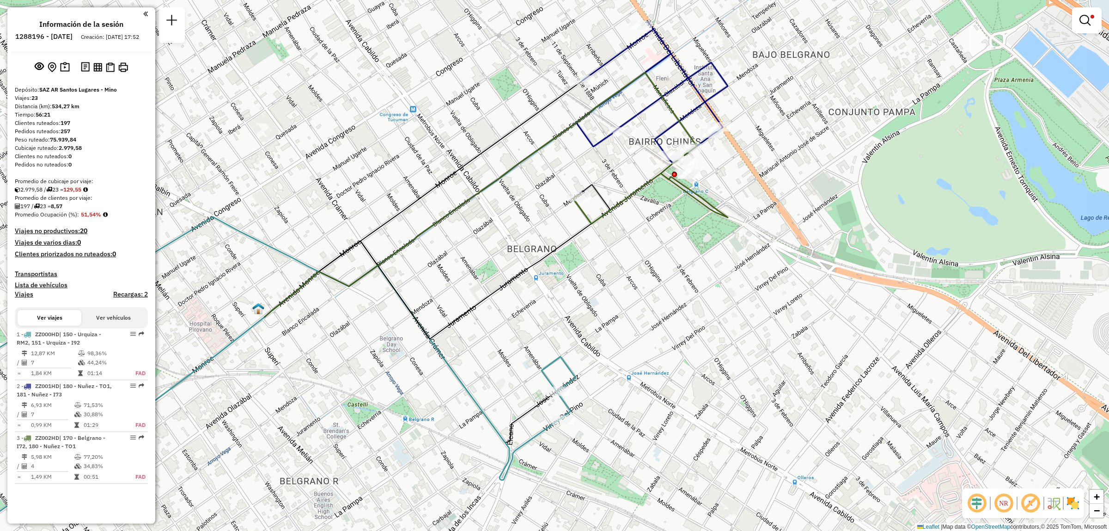
drag, startPoint x: 549, startPoint y: 171, endPoint x: 574, endPoint y: 229, distance: 63.4
click at [574, 229] on div "Limpiar filtros Ventana de servicio Día de servicio Capacidad Transportistas Ve…" at bounding box center [554, 265] width 1109 height 531
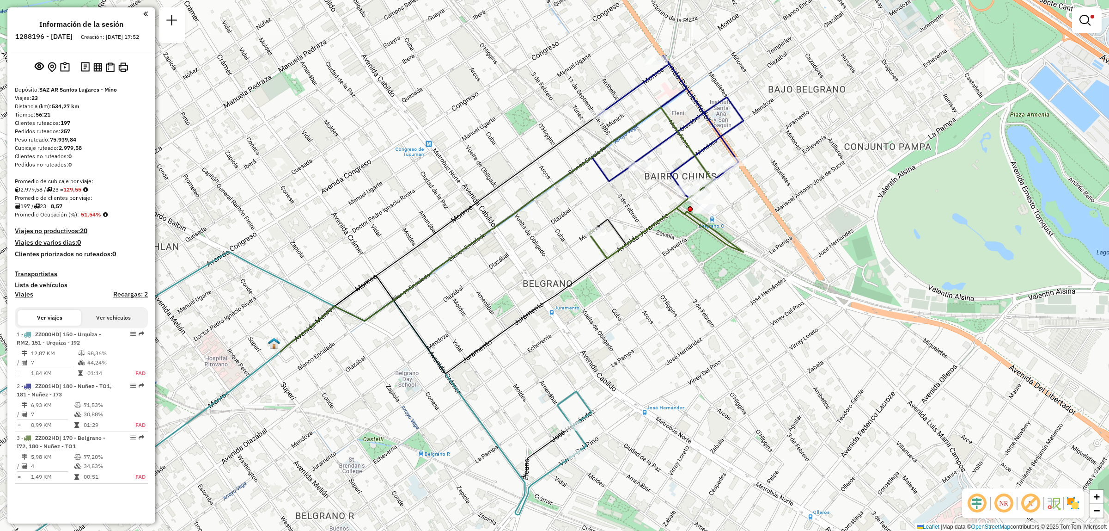
click at [391, 483] on div "Ruta 1 - Placa ZZ000HD 0000422530 - [PERSON_NAME] Limpiar filtros Ventana de se…" at bounding box center [554, 265] width 1109 height 531
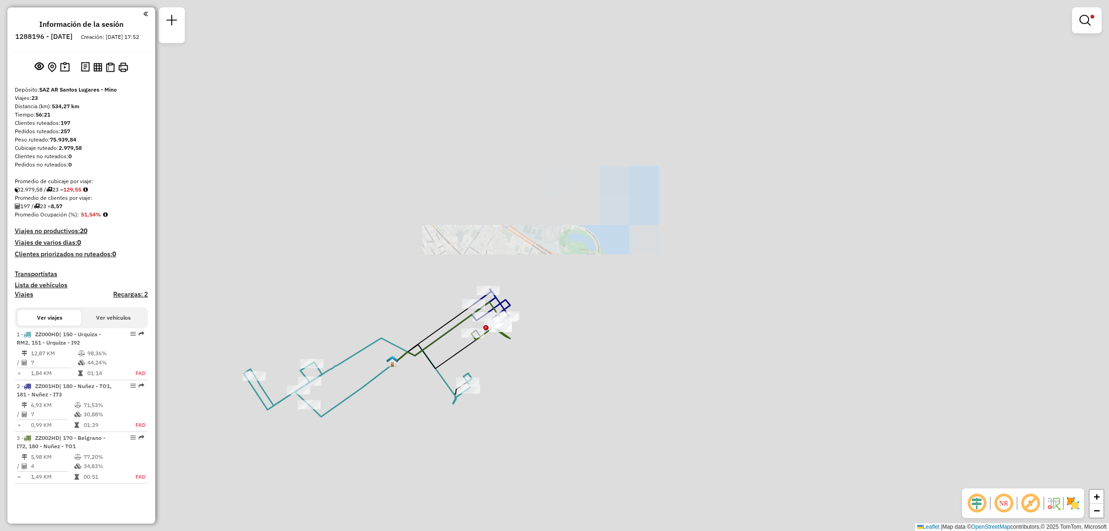
drag, startPoint x: 382, startPoint y: 471, endPoint x: 418, endPoint y: 371, distance: 106.1
click at [420, 372] on div "Limpiar filtros Ventana de servicio Día de servicio Capacidad Transportistas Ve…" at bounding box center [554, 265] width 1109 height 531
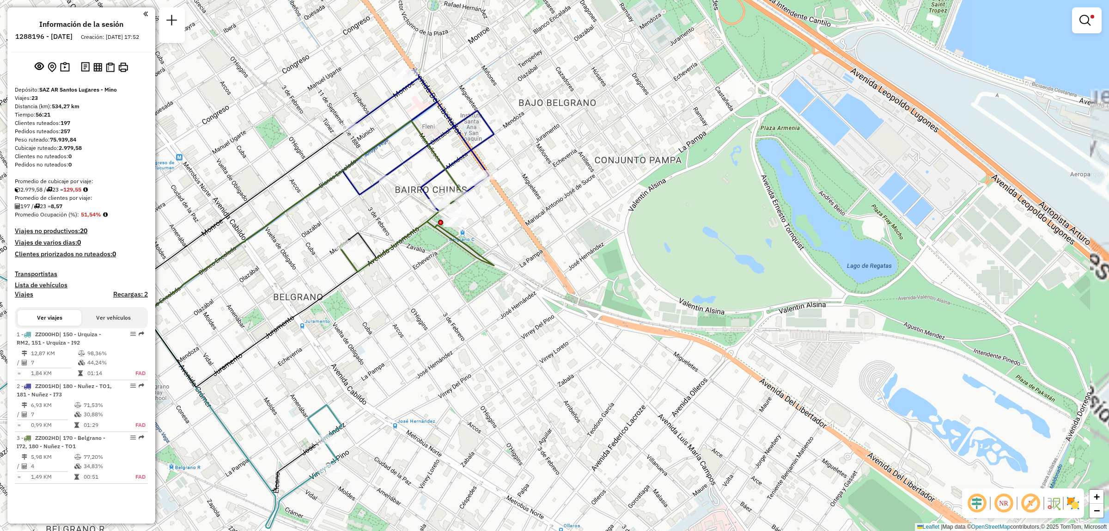
drag, startPoint x: 447, startPoint y: 380, endPoint x: 477, endPoint y: 423, distance: 52.2
click at [472, 418] on div "Limpiar filtros Ventana de servicio Día de servicio Capacidad Transportistas Ve…" at bounding box center [554, 265] width 1109 height 531
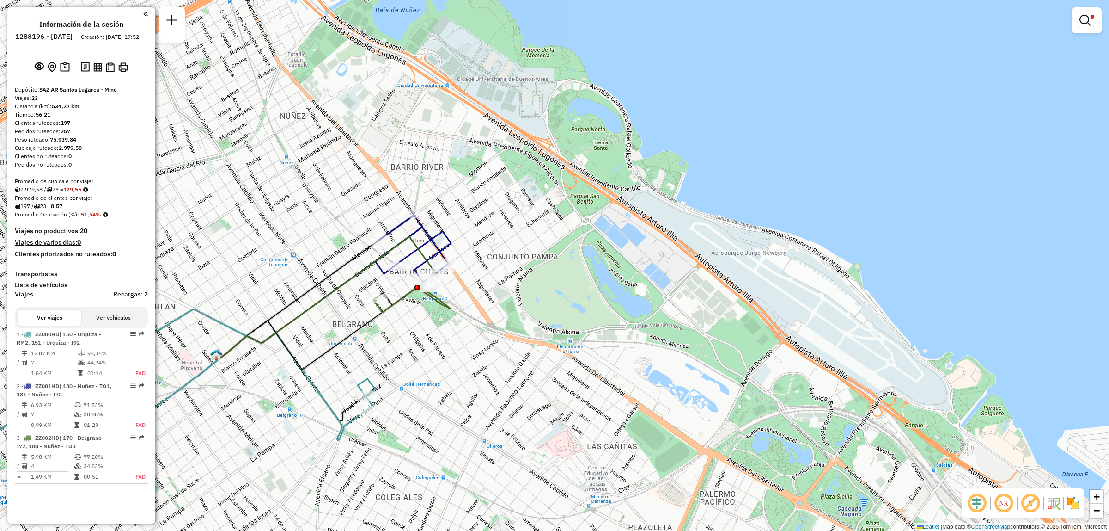
drag, startPoint x: 267, startPoint y: 355, endPoint x: 353, endPoint y: 306, distance: 98.3
click at [343, 316] on div "Limpiar filtros Ventana de servicio Día de servicio Capacidad Transportistas Ve…" at bounding box center [554, 265] width 1109 height 531
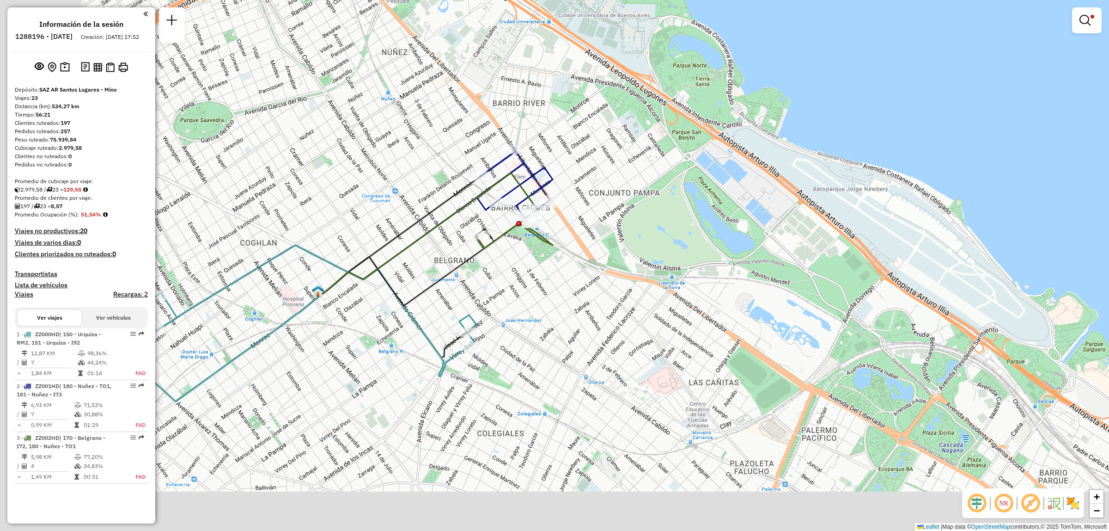
drag, startPoint x: 289, startPoint y: 351, endPoint x: 378, endPoint y: 301, distance: 101.6
click at [378, 301] on div "Limpiar filtros Ventana de servicio Día de servicio Capacidad Transportistas Ve…" at bounding box center [554, 265] width 1109 height 531
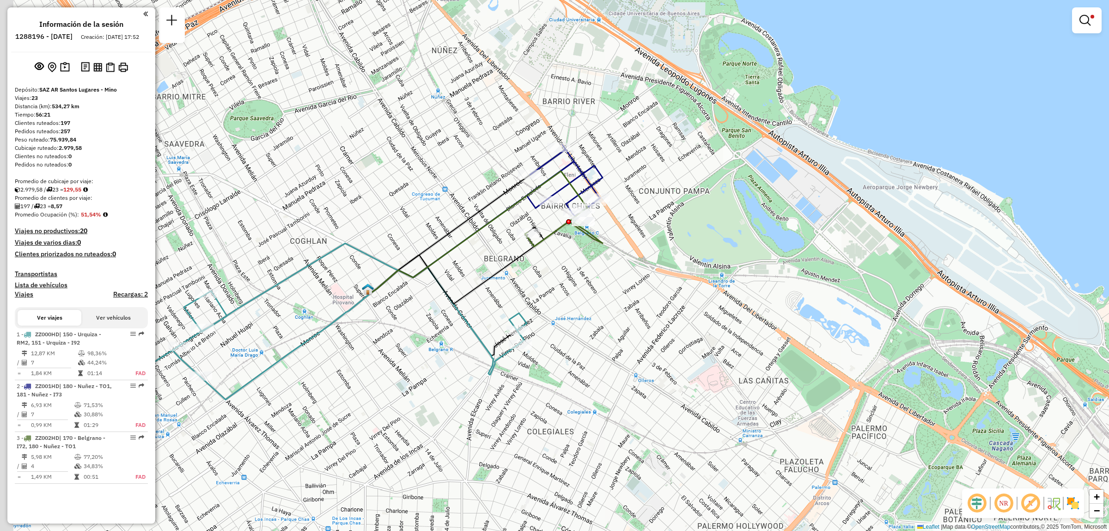
drag, startPoint x: 302, startPoint y: 317, endPoint x: 342, endPoint y: 342, distance: 47.7
click at [342, 339] on icon at bounding box center [285, 346] width 171 height 107
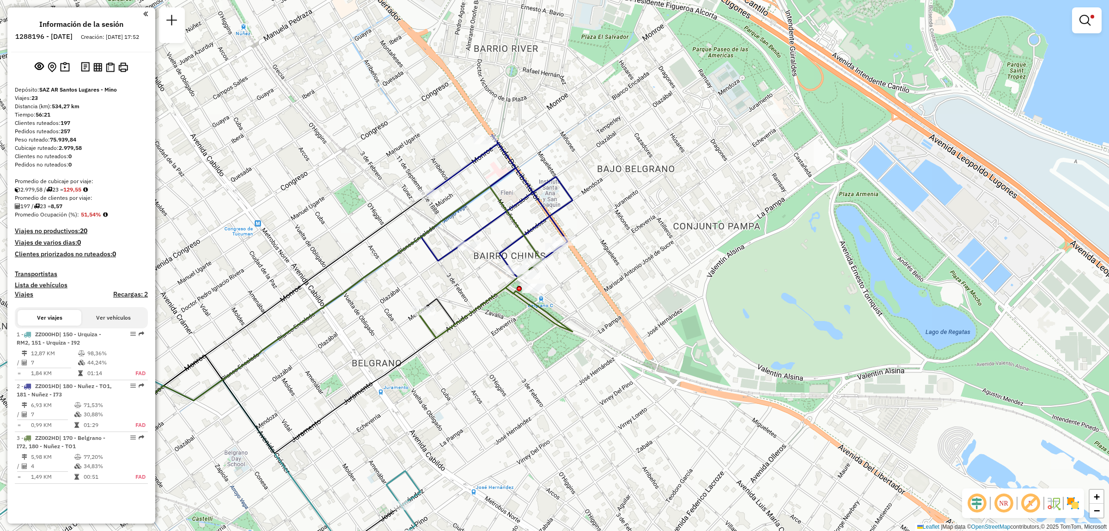
drag, startPoint x: 294, startPoint y: 335, endPoint x: 434, endPoint y: 255, distance: 161.5
click at [431, 283] on div "Limpiar filtros Ventana de servicio Día de servicio Capacidad Transportistas Ve…" at bounding box center [554, 265] width 1109 height 531
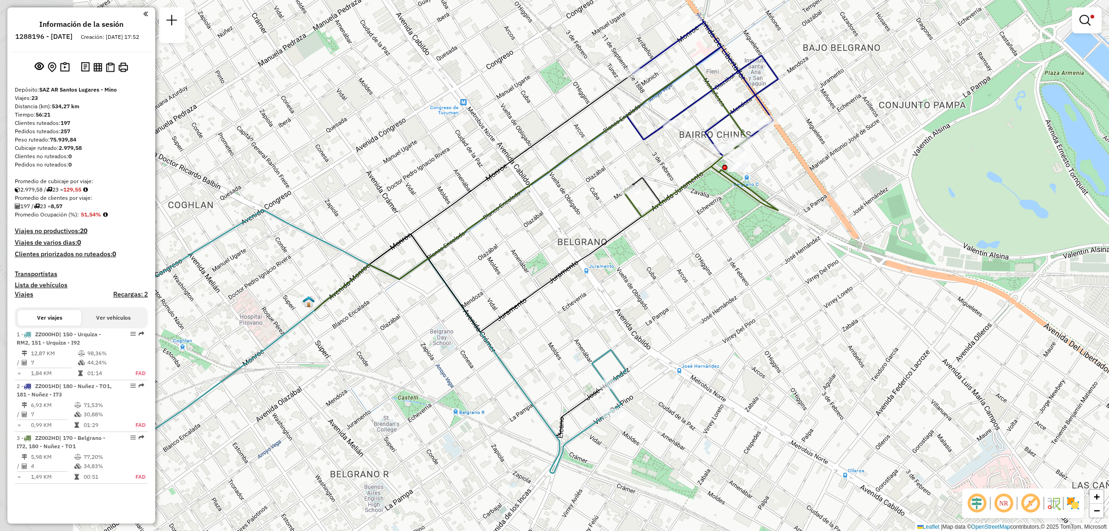
drag, startPoint x: 316, startPoint y: 382, endPoint x: 514, endPoint y: 297, distance: 215.6
click at [531, 295] on div "Limpiar filtros Ventana de servicio Día de servicio Capacidad Transportistas Ve…" at bounding box center [554, 265] width 1109 height 531
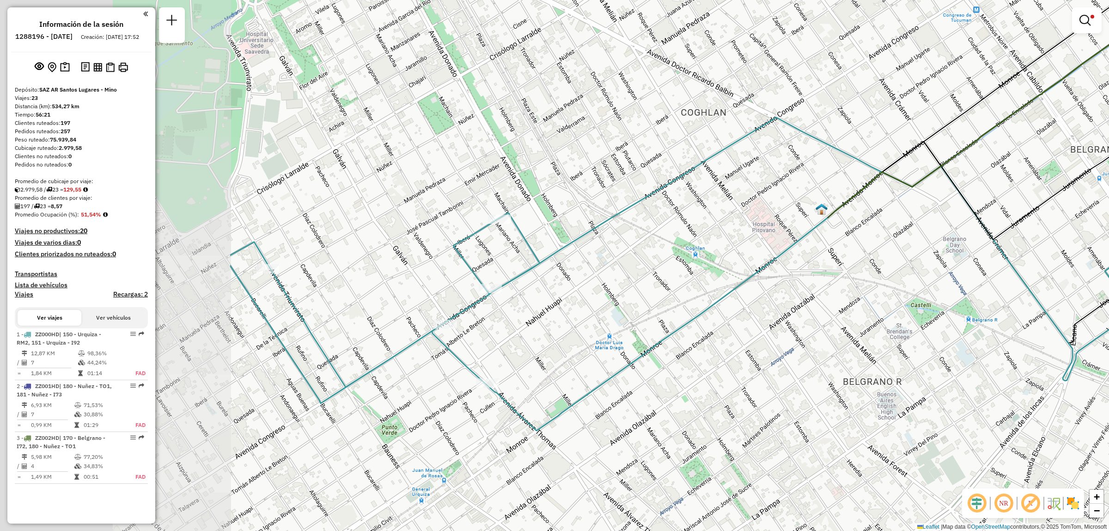
drag, startPoint x: 260, startPoint y: 418, endPoint x: 535, endPoint y: 426, distance: 275.1
click at [535, 426] on div "Limpiar filtros Ventana de servicio Día de servicio Capacidad Transportistas Ve…" at bounding box center [554, 265] width 1109 height 531
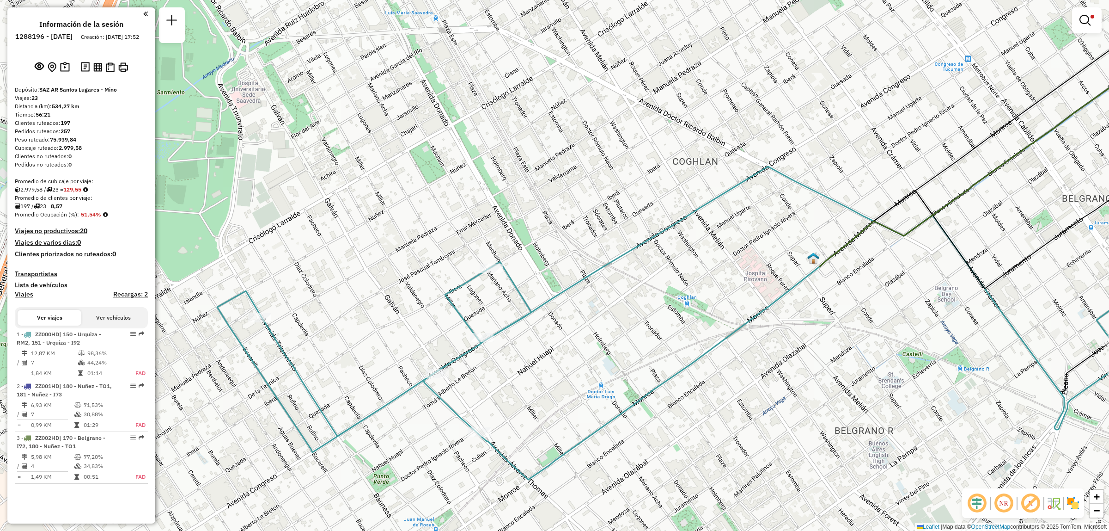
drag, startPoint x: 768, startPoint y: 361, endPoint x: 377, endPoint y: 393, distance: 392.8
click at [597, 398] on div "Limpiar filtros Ventana de servicio Día de servicio Capacidad Transportistas Ve…" at bounding box center [554, 265] width 1109 height 531
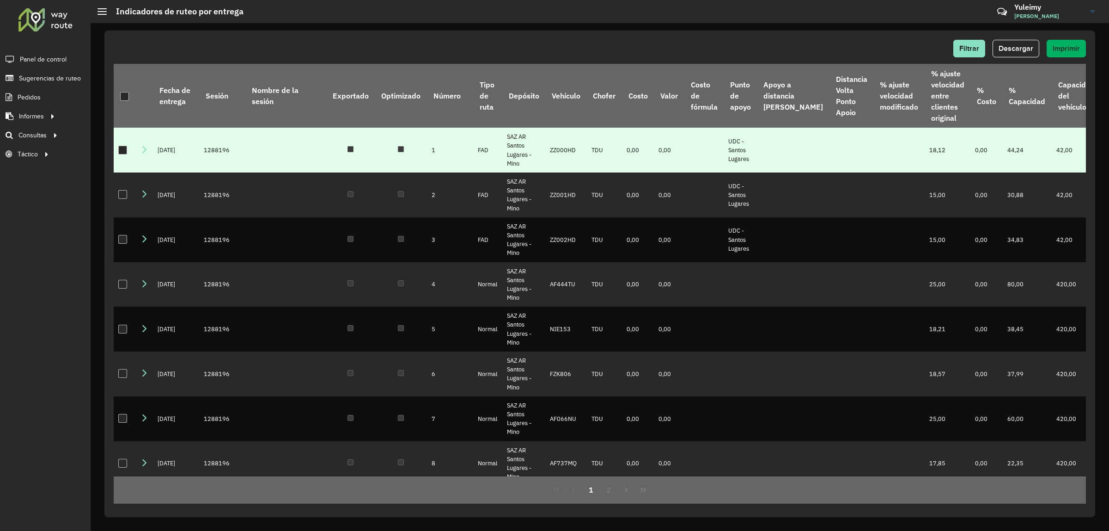
click at [121, 149] on div at bounding box center [122, 150] width 9 height 9
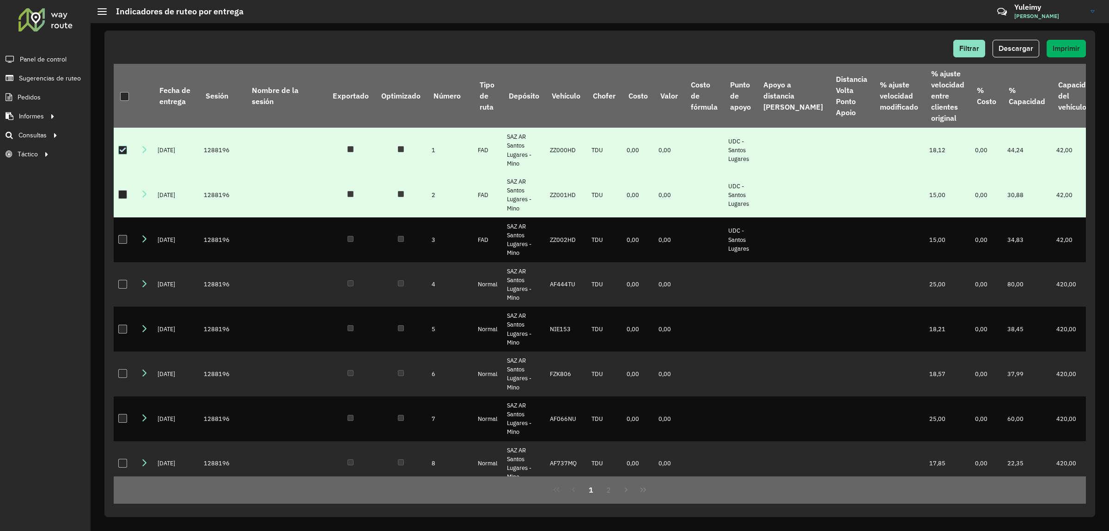
click at [122, 194] on div at bounding box center [122, 194] width 9 height 9
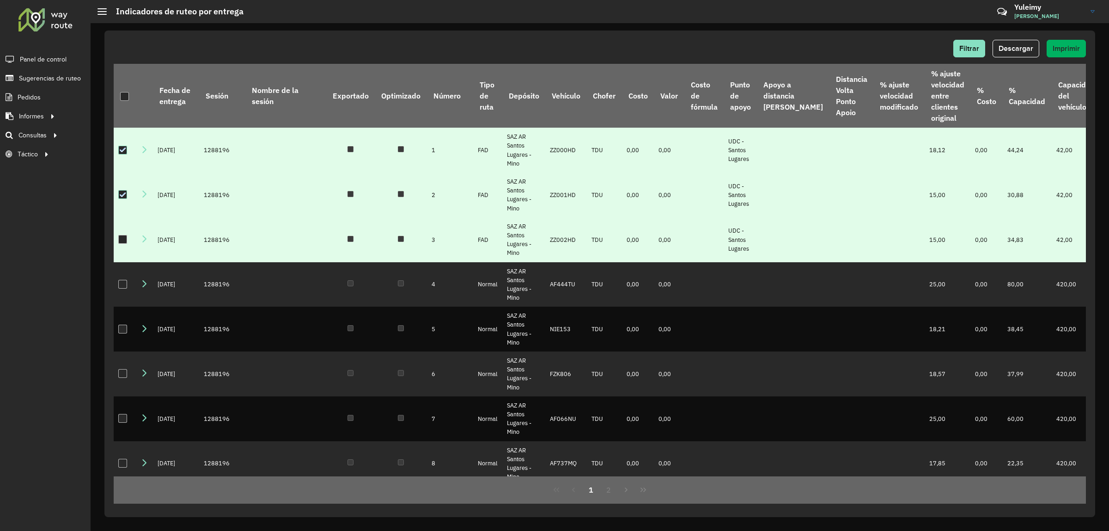
click at [119, 244] on div at bounding box center [122, 239] width 9 height 9
click at [1018, 44] on span "Descargar" at bounding box center [1016, 48] width 35 height 8
